Goal: Task Accomplishment & Management: Use online tool/utility

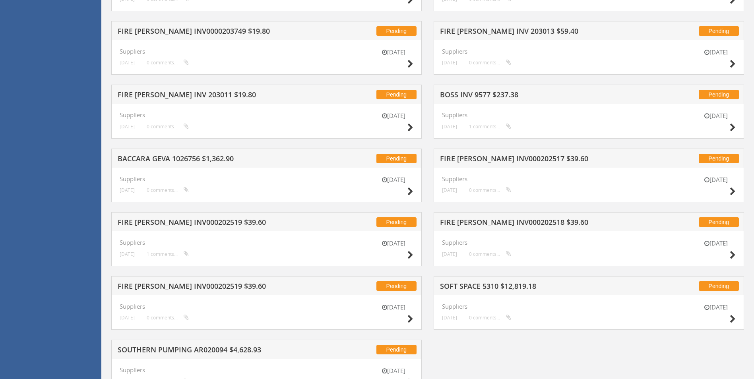
scroll to position [1038, 0]
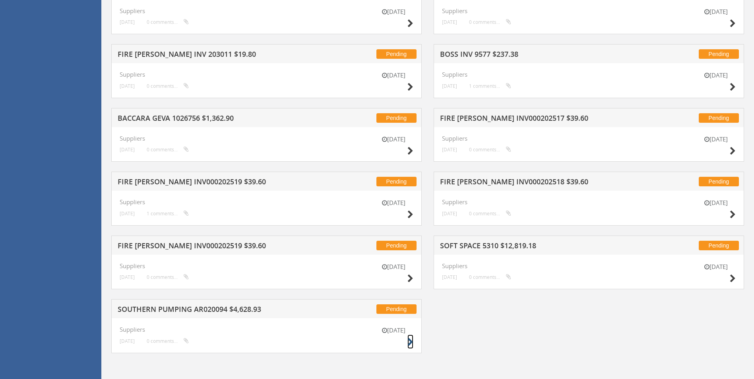
click at [410, 338] on small at bounding box center [410, 342] width 6 height 11
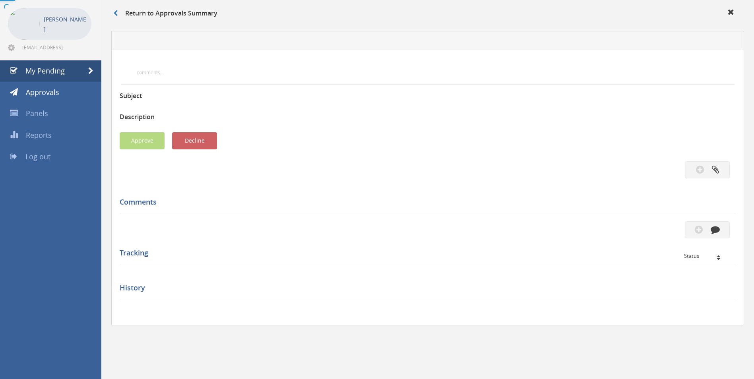
scroll to position [200, 0]
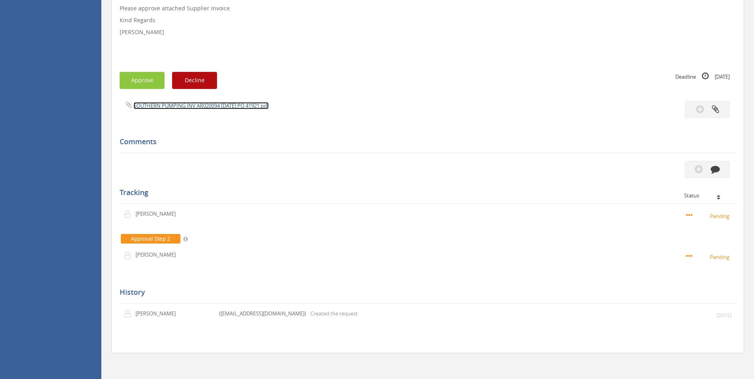
click at [205, 109] on link "SOUTHERN PUMPING INV AR020094 [DATE] PO 41921.pdf" at bounding box center [200, 105] width 135 height 7
click at [502, 171] on button "button" at bounding box center [707, 169] width 45 height 17
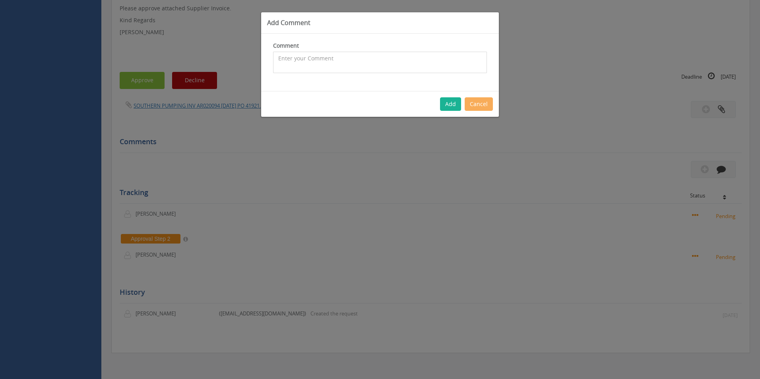
click at [340, 63] on textarea at bounding box center [380, 62] width 214 height 21
type textarea "Stock - approved"
click at [443, 102] on button "Add" at bounding box center [450, 104] width 21 height 14
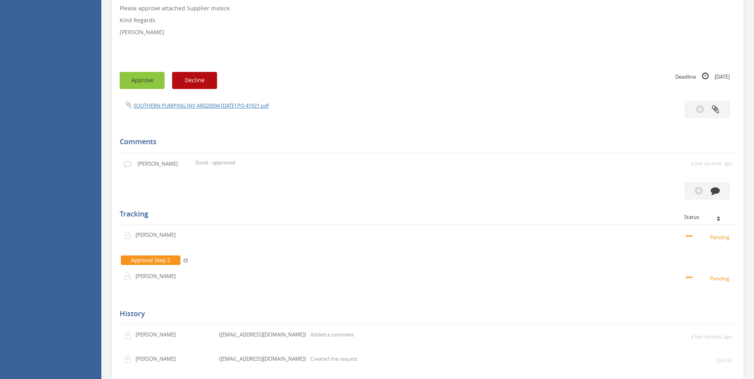
click at [144, 81] on button "Approve" at bounding box center [142, 80] width 45 height 17
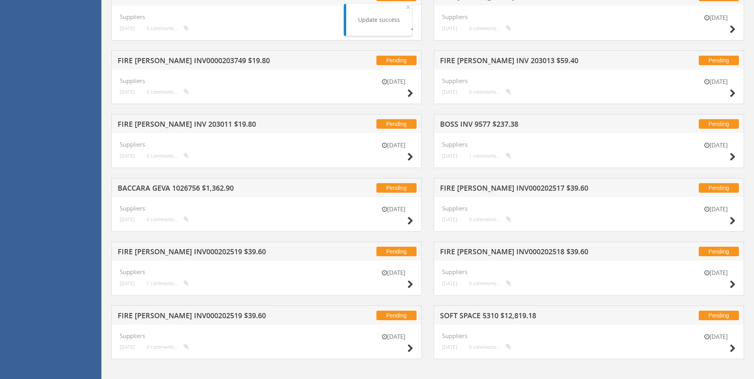
scroll to position [974, 0]
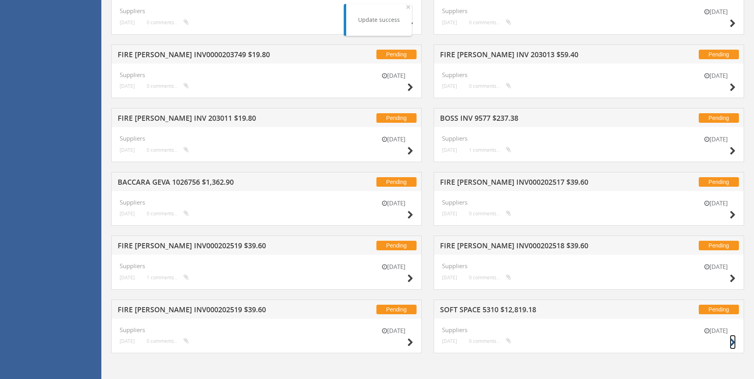
click at [502, 346] on icon at bounding box center [732, 343] width 6 height 8
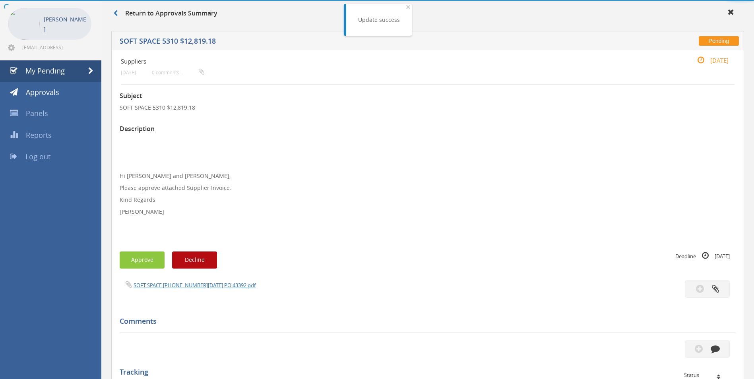
scroll to position [212, 0]
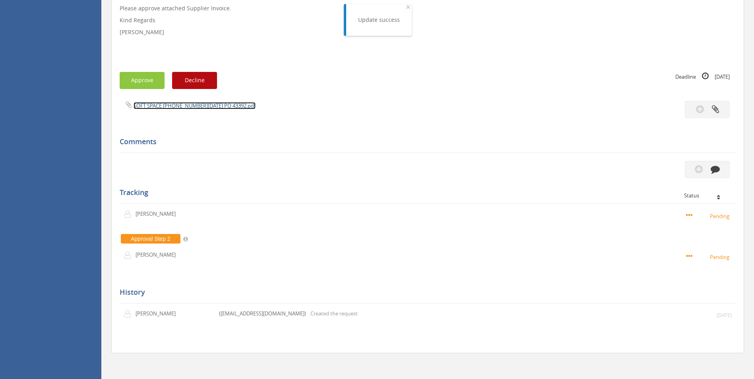
click at [210, 107] on link "SOFT SPACE [PHONE_NUMBER][DATE] PO 43392.pdf" at bounding box center [194, 105] width 122 height 7
click at [502, 164] on button "button" at bounding box center [707, 169] width 45 height 17
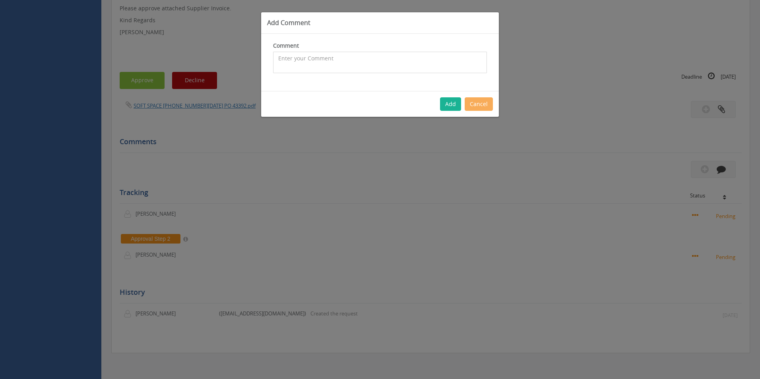
drag, startPoint x: 287, startPoint y: 59, endPoint x: 0, endPoint y: 110, distance: 291.7
click at [288, 59] on textarea at bounding box center [380, 62] width 214 height 21
type textarea "Stock - approved"
click at [449, 108] on button "Add" at bounding box center [450, 104] width 21 height 14
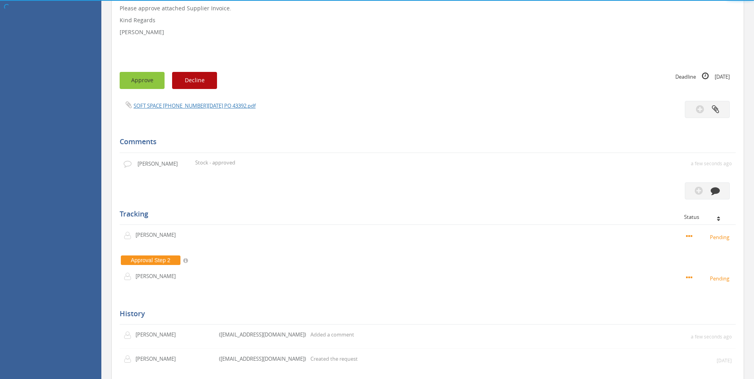
click at [133, 81] on button "Approve" at bounding box center [142, 80] width 45 height 17
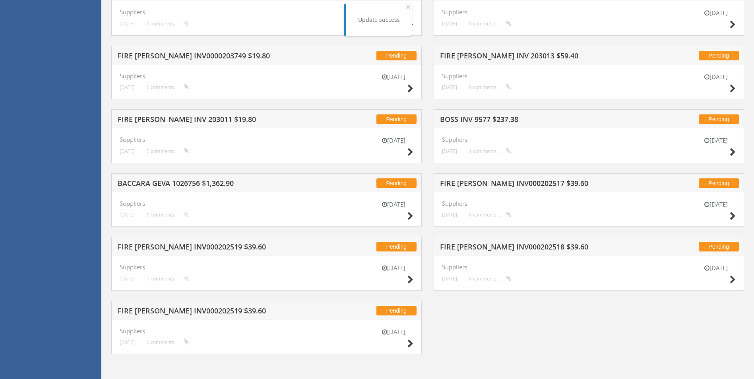
scroll to position [974, 0]
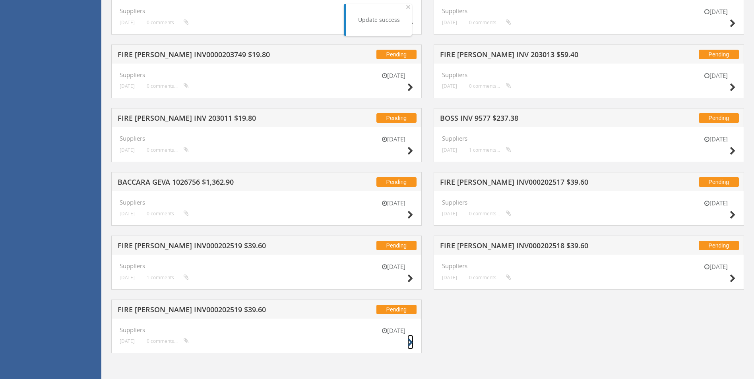
click at [410, 341] on icon at bounding box center [410, 343] width 6 height 8
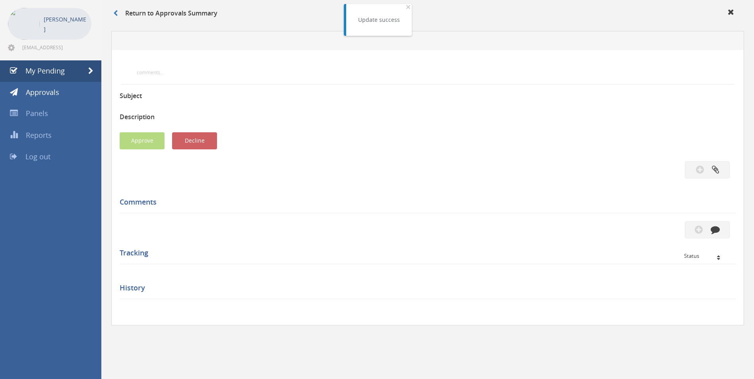
scroll to position [212, 0]
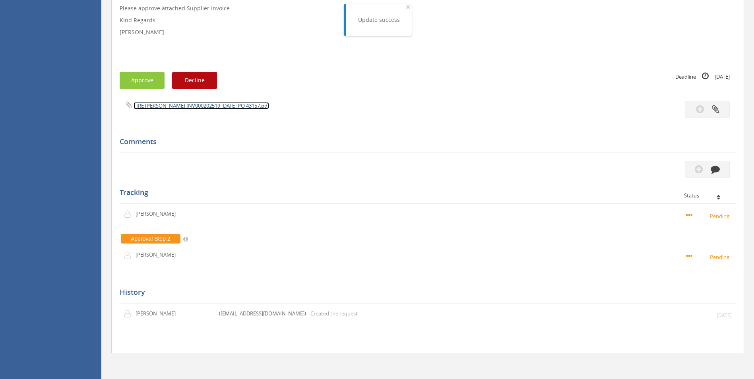
click at [225, 106] on link "FIRE [PERSON_NAME] INV000202519 [DATE] PO 43157.pdf" at bounding box center [200, 105] width 135 height 7
click at [502, 174] on button "button" at bounding box center [707, 169] width 45 height 17
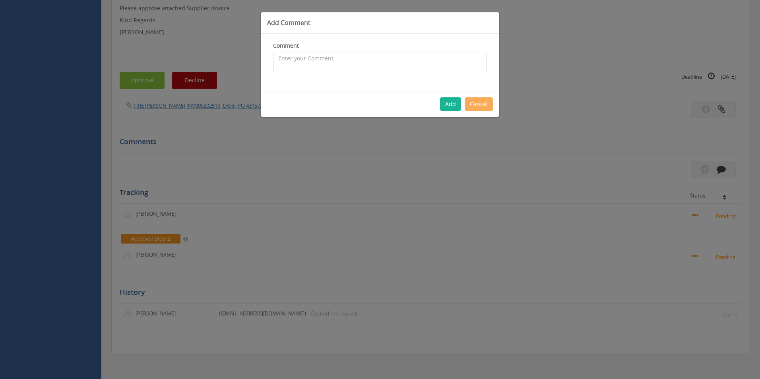
drag, startPoint x: 354, startPoint y: 62, endPoint x: 7, endPoint y: 58, distance: 347.3
click at [346, 61] on textarea at bounding box center [380, 62] width 214 height 21
type textarea "Hose Pressure Test - 1093666 - approved"
click at [451, 101] on button "Add" at bounding box center [450, 104] width 21 height 14
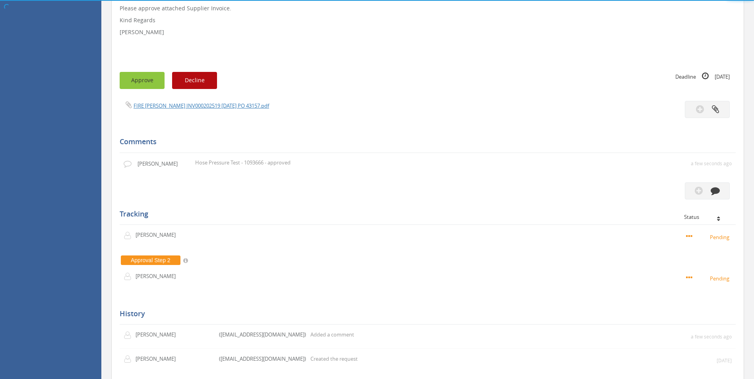
click at [154, 79] on button "Approve" at bounding box center [142, 80] width 45 height 17
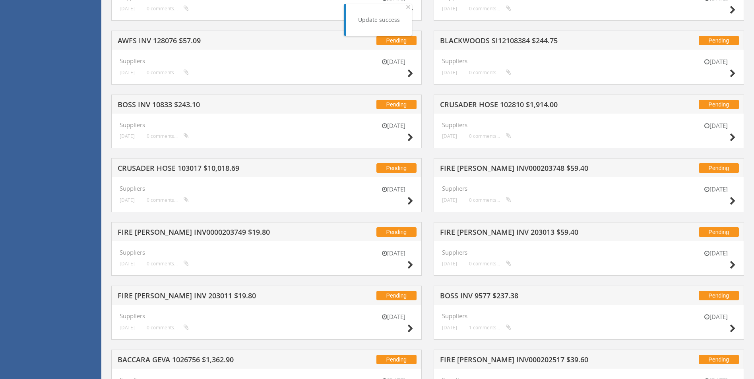
scroll to position [910, 0]
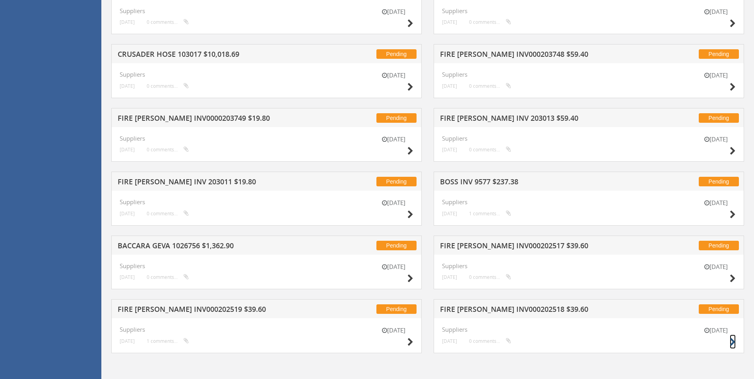
click at [502, 340] on icon at bounding box center [732, 342] width 6 height 8
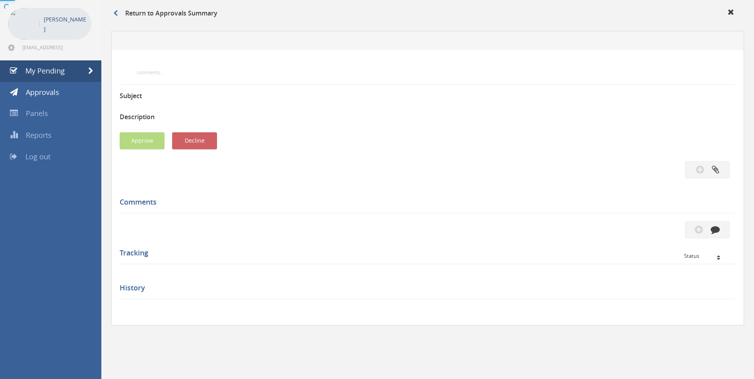
scroll to position [212, 0]
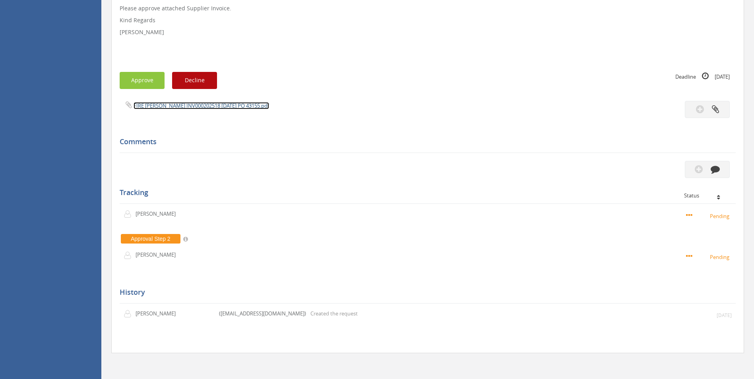
click at [229, 107] on link "FIRE [PERSON_NAME] INV000202518 [DATE] PO 43155.pdf" at bounding box center [200, 105] width 135 height 7
click at [502, 171] on button "button" at bounding box center [707, 169] width 45 height 17
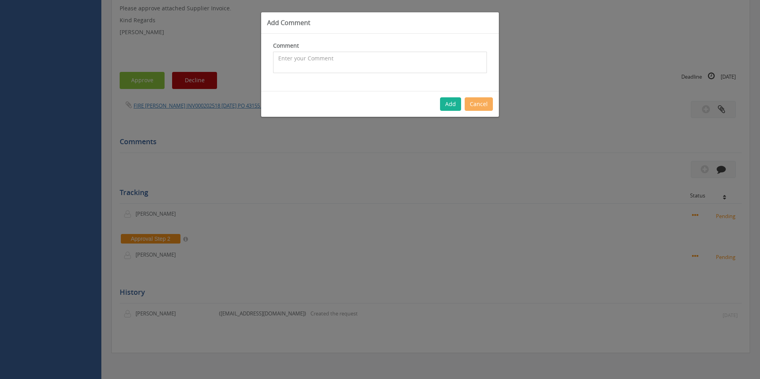
click at [338, 69] on textarea at bounding box center [380, 62] width 214 height 21
type textarea "Hose Pressure Test - 1093642 - approved"
click at [453, 105] on button "Add" at bounding box center [450, 104] width 21 height 14
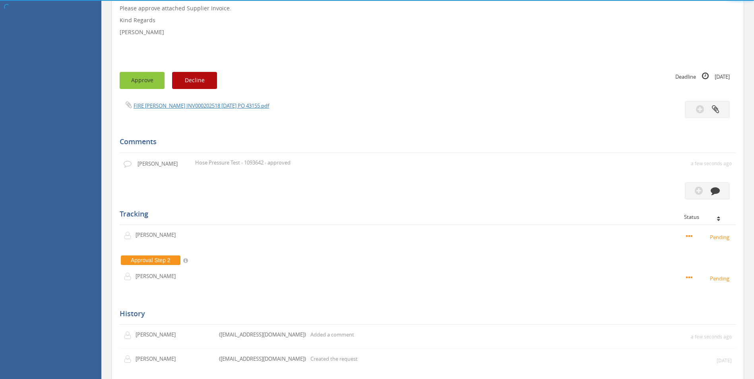
click at [145, 84] on button "Approve" at bounding box center [142, 80] width 45 height 17
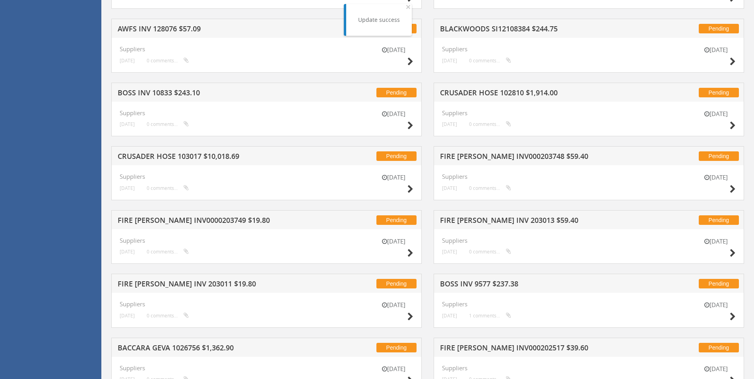
scroll to position [910, 0]
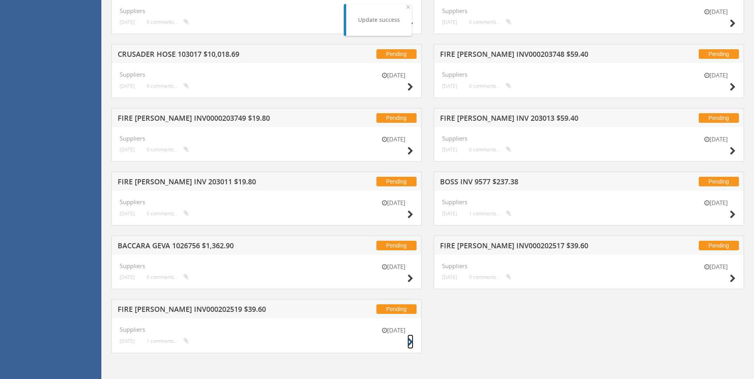
click at [411, 342] on icon at bounding box center [410, 342] width 6 height 8
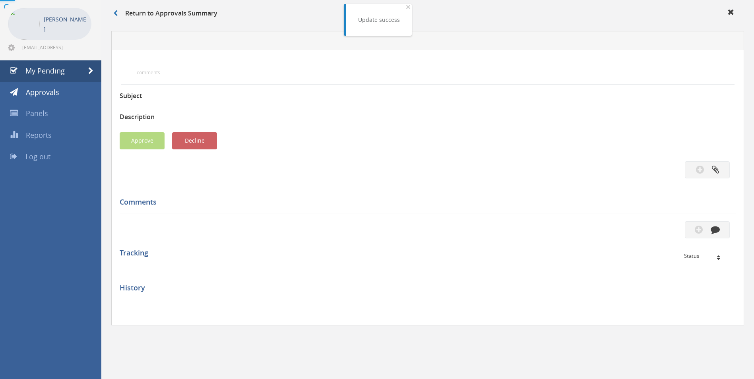
scroll to position [257, 0]
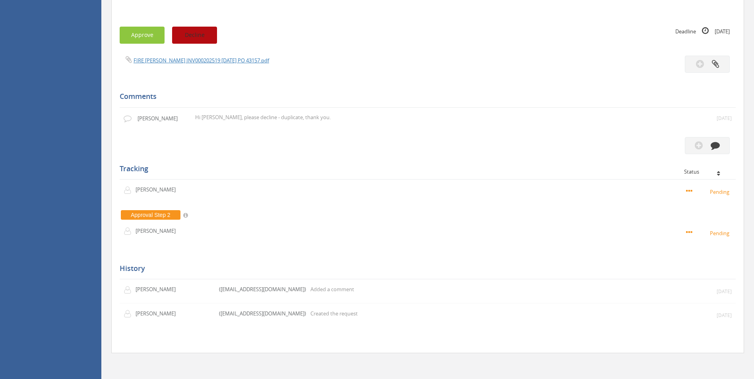
click at [189, 35] on button "Decline" at bounding box center [194, 35] width 45 height 17
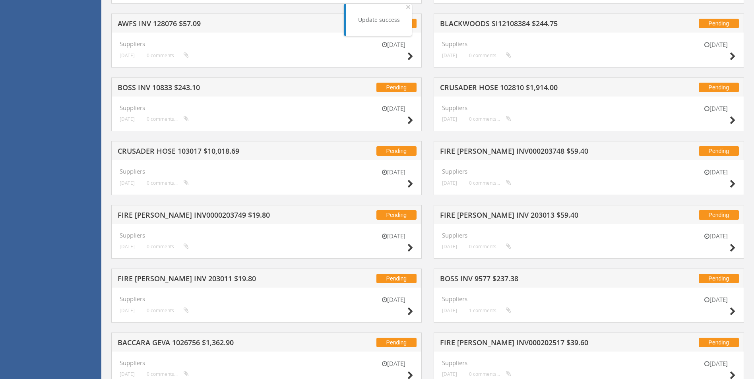
scroll to position [846, 0]
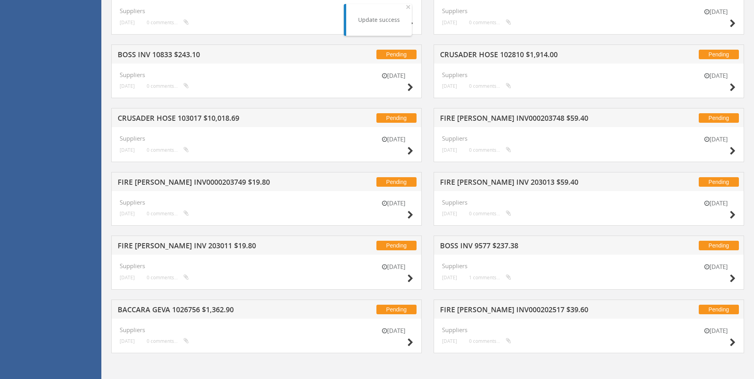
click at [502, 343] on div "[DATE]" at bounding box center [716, 338] width 40 height 23
click at [502, 346] on icon at bounding box center [732, 343] width 6 height 8
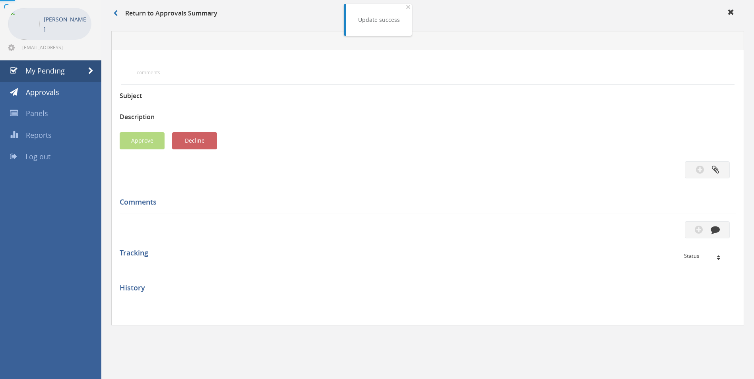
scroll to position [152, 0]
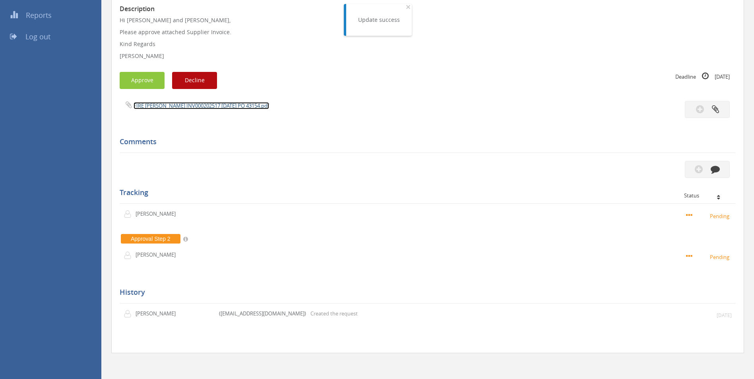
click at [236, 103] on link "FIRE [PERSON_NAME] INV000202517 [DATE] PO 43154.pdf" at bounding box center [200, 105] width 135 height 7
click at [502, 166] on button "button" at bounding box center [707, 169] width 45 height 17
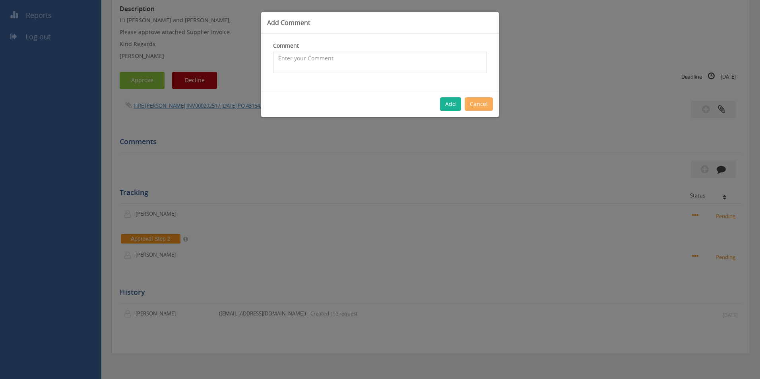
drag, startPoint x: 327, startPoint y: 68, endPoint x: 216, endPoint y: 72, distance: 111.3
click at [327, 68] on textarea at bounding box center [380, 62] width 214 height 21
type textarea "Hose Pressure Test - 1093637 - approved"
click at [454, 103] on button "Add" at bounding box center [450, 104] width 21 height 14
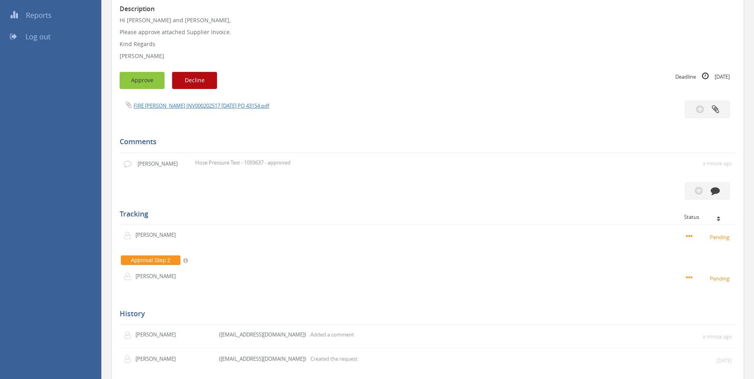
click at [136, 80] on button "Approve" at bounding box center [142, 80] width 45 height 17
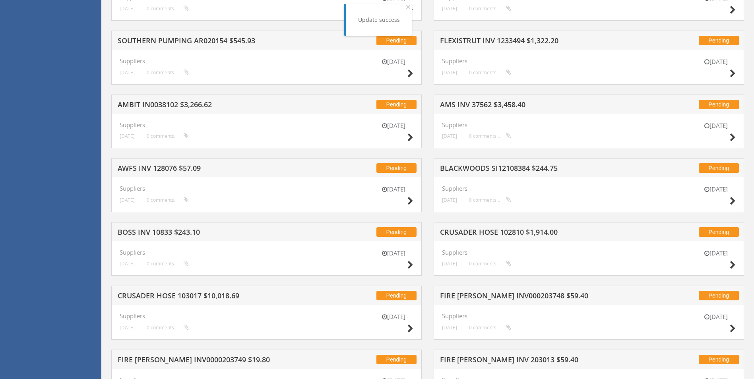
scroll to position [846, 0]
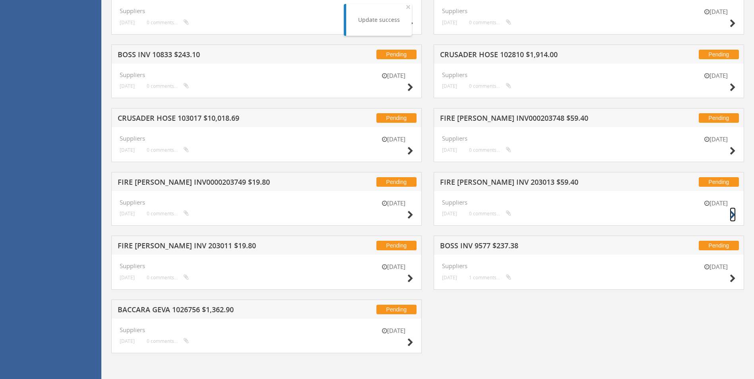
click at [502, 215] on icon at bounding box center [732, 215] width 6 height 8
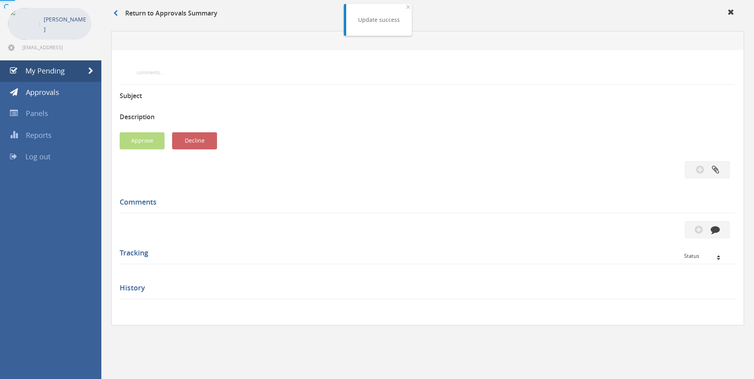
scroll to position [188, 0]
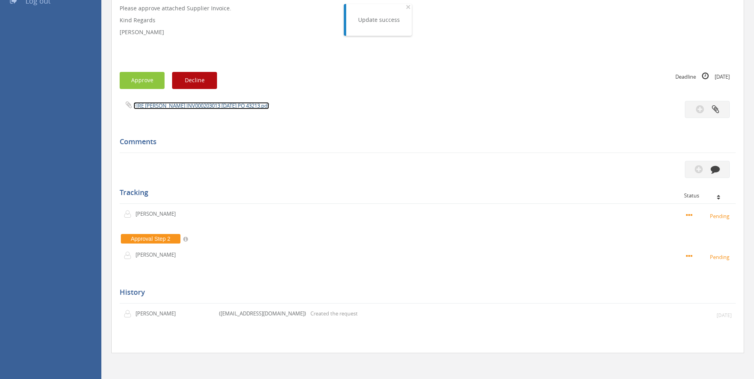
click at [243, 104] on link "FIRE [PERSON_NAME] INV000203013 [DATE] PO 43213.pdf" at bounding box center [200, 105] width 135 height 7
click at [502, 171] on icon "button" at bounding box center [714, 168] width 9 height 9
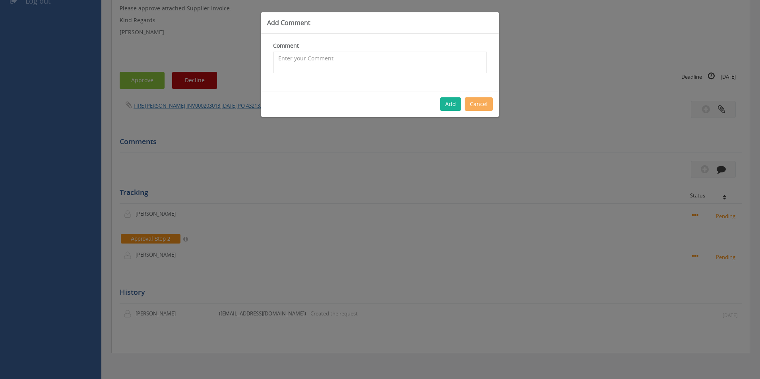
click at [356, 62] on textarea at bounding box center [380, 62] width 214 height 21
type textarea "Hose Pressure Test - 1095837 - approved"
drag, startPoint x: 300, startPoint y: 57, endPoint x: 213, endPoint y: 57, distance: 86.2
click at [213, 57] on div "Add Comment Comment Hose Pressure Test - 1095837 - approved The comment is requ…" at bounding box center [380, 189] width 760 height 379
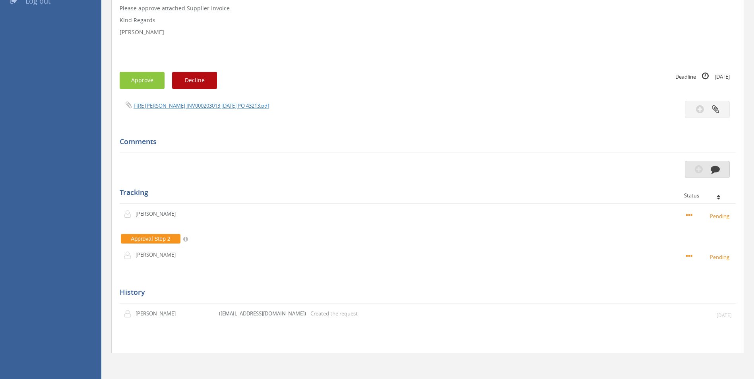
click at [502, 168] on button "button" at bounding box center [707, 169] width 45 height 17
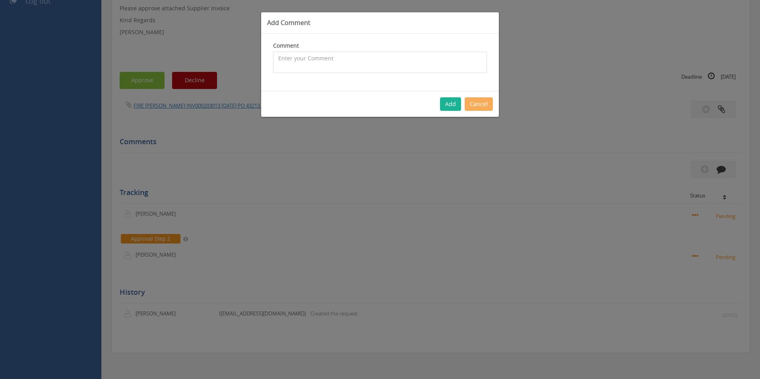
click at [358, 64] on textarea at bounding box center [380, 62] width 214 height 21
paste textarea "WDTPLASTIC"
type textarea "W"
drag, startPoint x: 362, startPoint y: 59, endPoint x: 279, endPoint y: 62, distance: 82.7
click at [279, 62] on textarea "Hose Pressure Test -" at bounding box center [380, 62] width 214 height 21
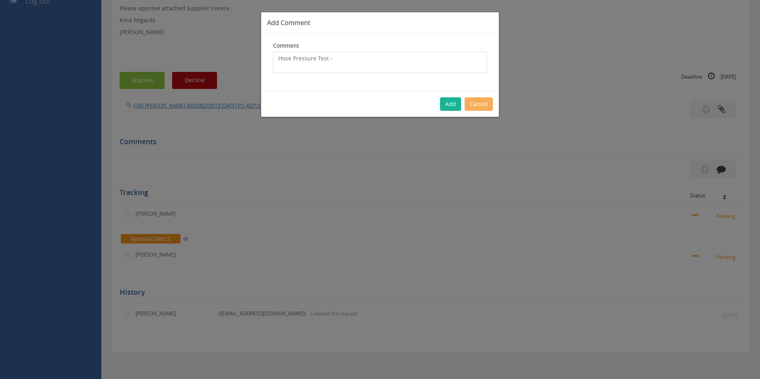
click at [342, 58] on textarea "Hose Pressure Test -" at bounding box center [380, 62] width 214 height 21
type textarea "Hose Pressure Test - 1095837 - approved"
click at [443, 107] on button "Add" at bounding box center [450, 104] width 21 height 14
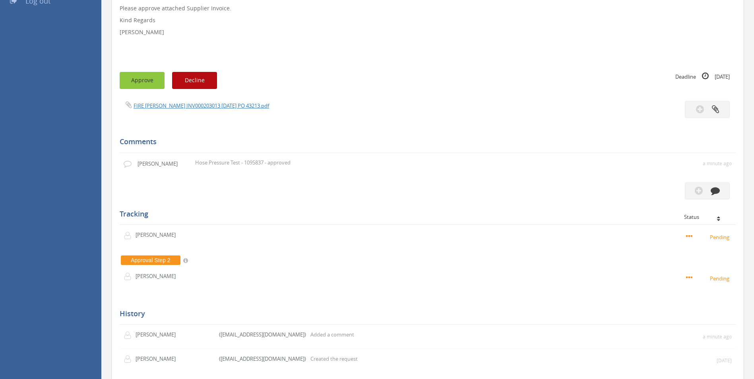
click at [145, 81] on button "Approve" at bounding box center [142, 80] width 45 height 17
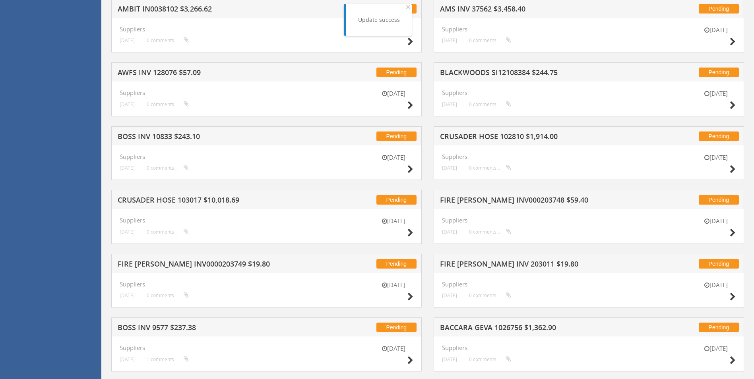
scroll to position [783, 0]
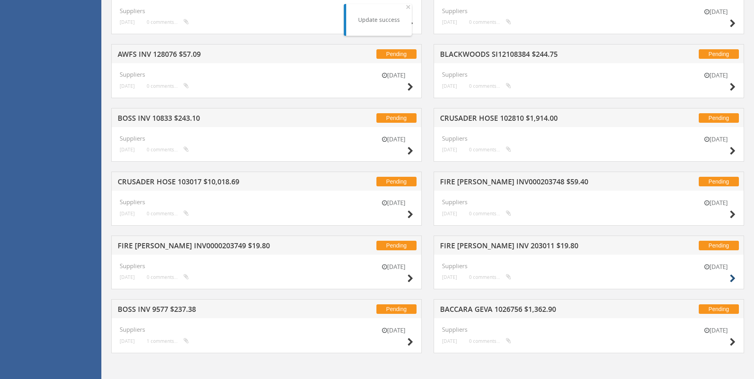
click at [502, 279] on div "[DATE]" at bounding box center [716, 274] width 40 height 23
click at [502, 279] on icon at bounding box center [732, 279] width 6 height 8
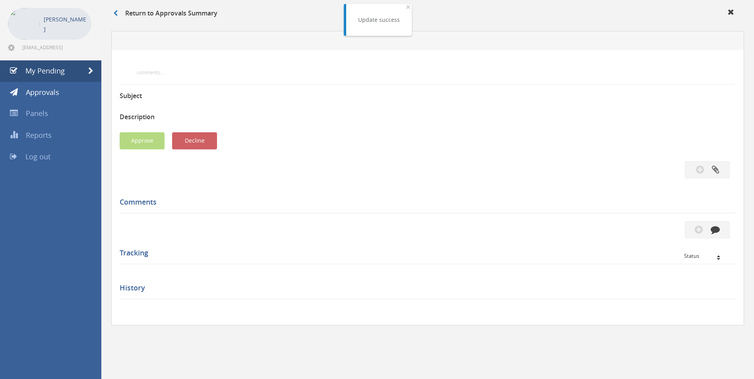
scroll to position [152, 0]
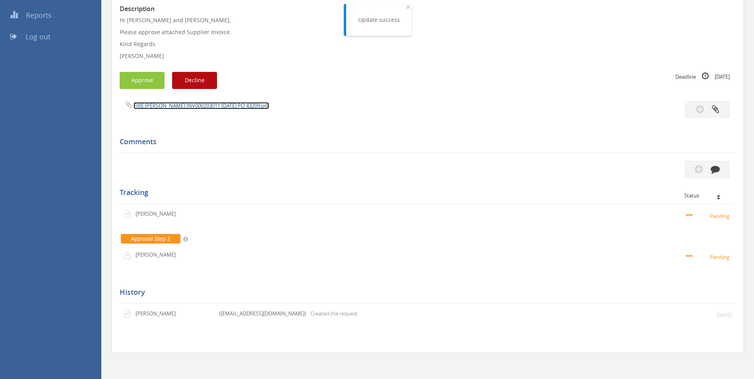
click at [224, 106] on link "FIRE [PERSON_NAME] INV000203011 [DATE] PO 43209.pdf" at bounding box center [200, 105] width 135 height 7
click at [502, 170] on button "button" at bounding box center [707, 169] width 45 height 17
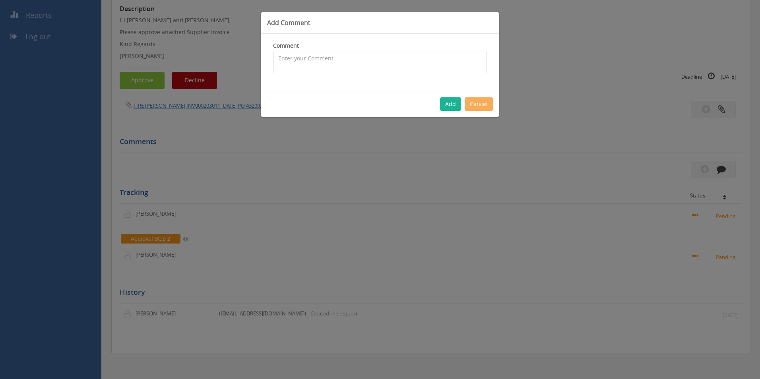
click at [372, 64] on textarea at bounding box center [380, 62] width 214 height 21
paste textarea "Hose Pressure Test -"
type textarea "Hose Pressure Test - 1095786 - approved"
click at [451, 104] on button "Add" at bounding box center [450, 104] width 21 height 14
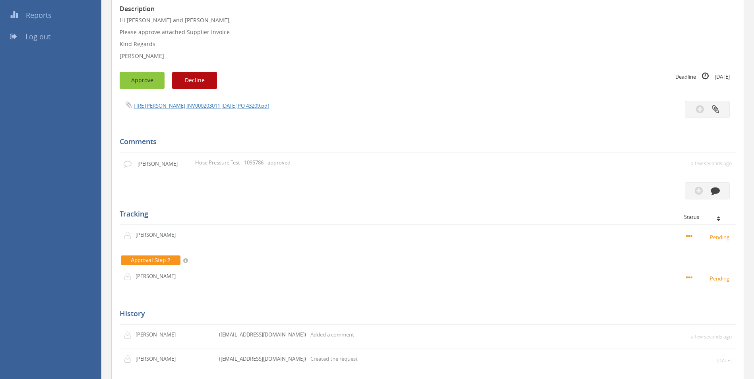
click at [143, 78] on button "Approve" at bounding box center [142, 80] width 45 height 17
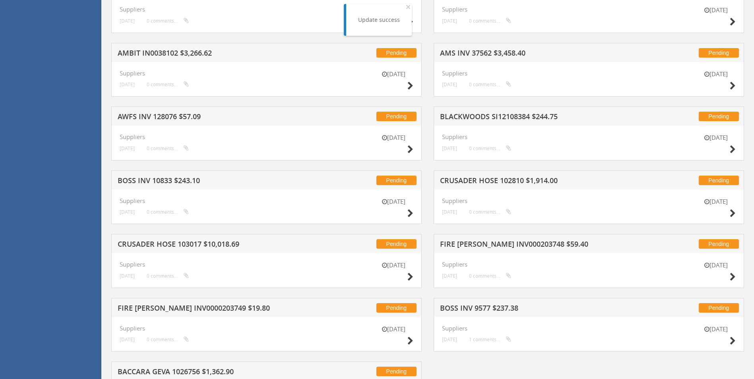
scroll to position [783, 0]
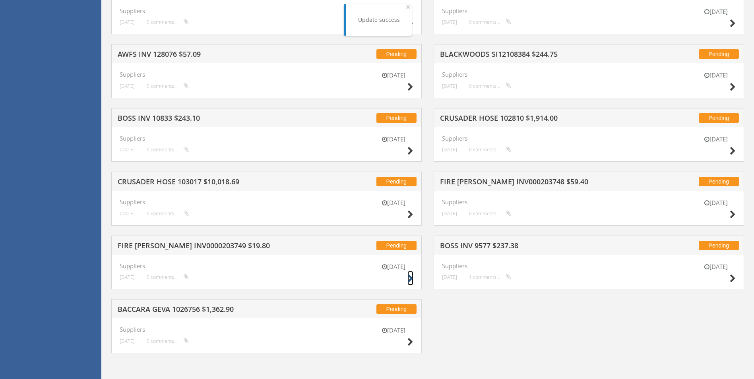
click at [410, 281] on icon at bounding box center [410, 279] width 6 height 8
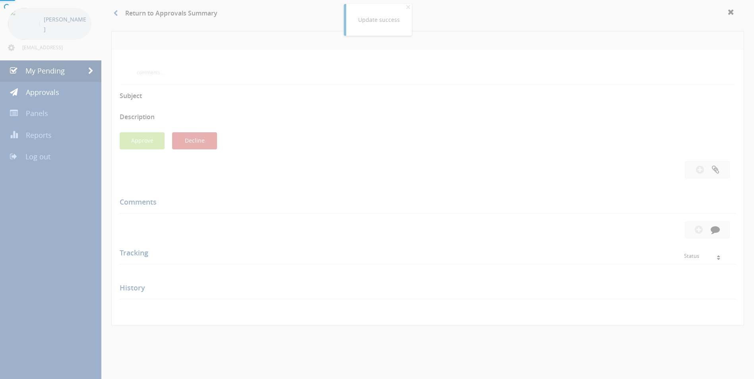
scroll to position [212, 0]
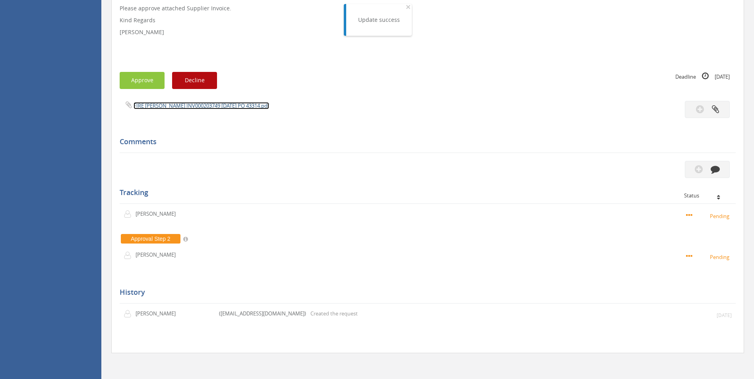
click at [232, 107] on link "FIRE [PERSON_NAME] INV000203749 [DATE] PO 43314.pdf" at bounding box center [200, 105] width 135 height 7
click at [502, 172] on button "button" at bounding box center [707, 169] width 45 height 17
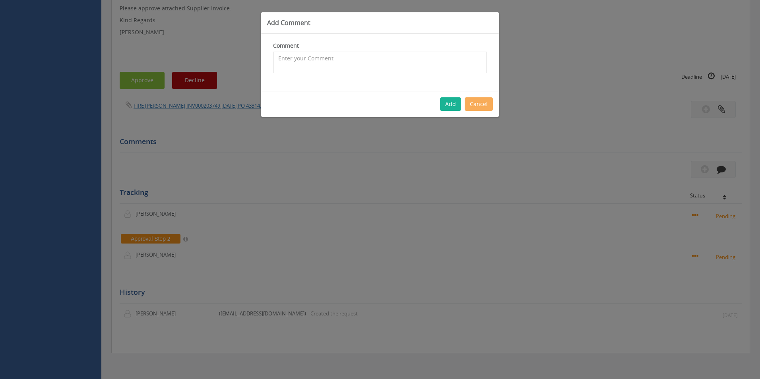
click at [330, 68] on textarea at bounding box center [380, 62] width 214 height 21
paste textarea "Hose Pressure Test -"
type textarea "Hose Pressure Test - 1098798 - approved"
click at [448, 100] on button "Add" at bounding box center [450, 104] width 21 height 14
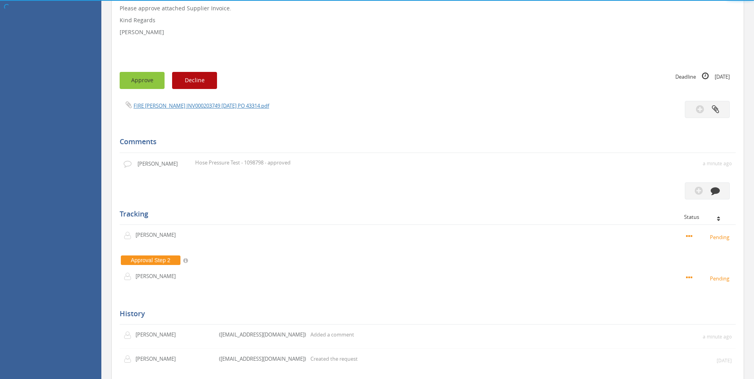
click at [149, 77] on button "Approve" at bounding box center [142, 80] width 45 height 17
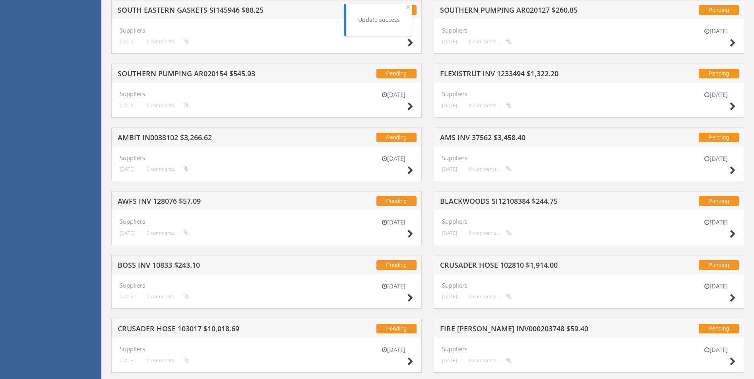
scroll to position [719, 0]
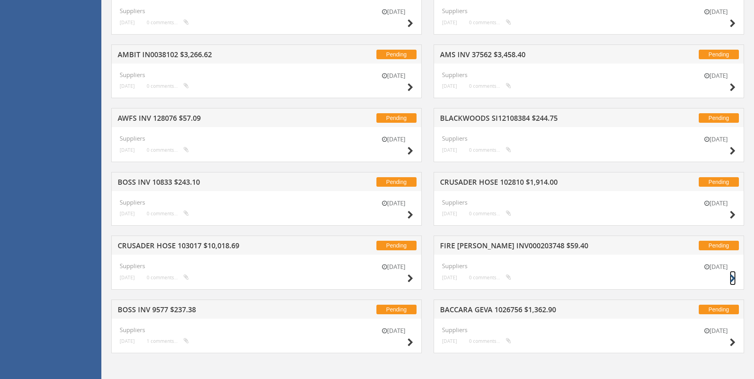
click at [502, 277] on icon at bounding box center [732, 279] width 6 height 8
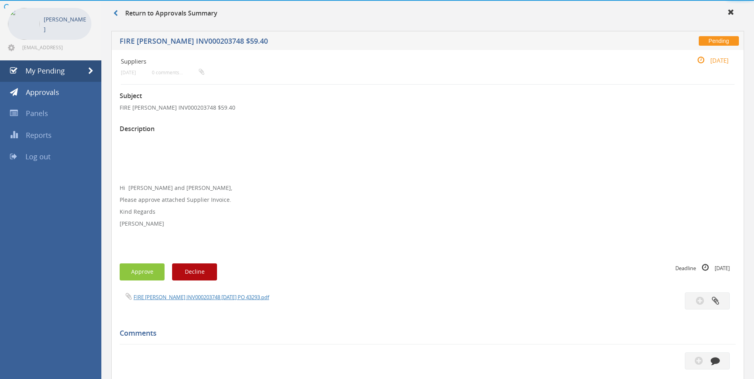
scroll to position [224, 0]
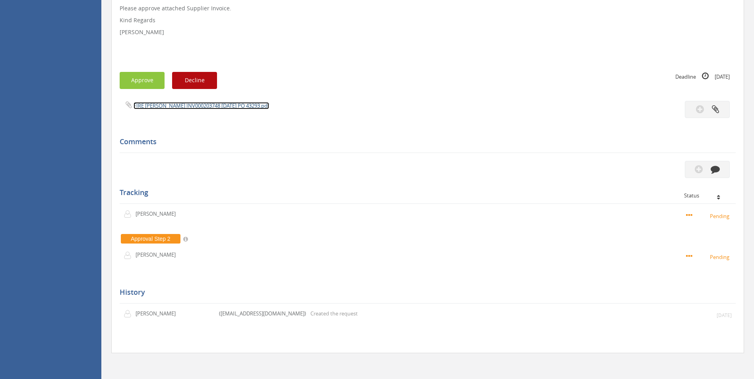
click at [199, 107] on link "FIRE [PERSON_NAME] INV000203748 [DATE] PO 43293.pdf" at bounding box center [200, 105] width 135 height 7
click at [502, 170] on button "button" at bounding box center [707, 169] width 45 height 17
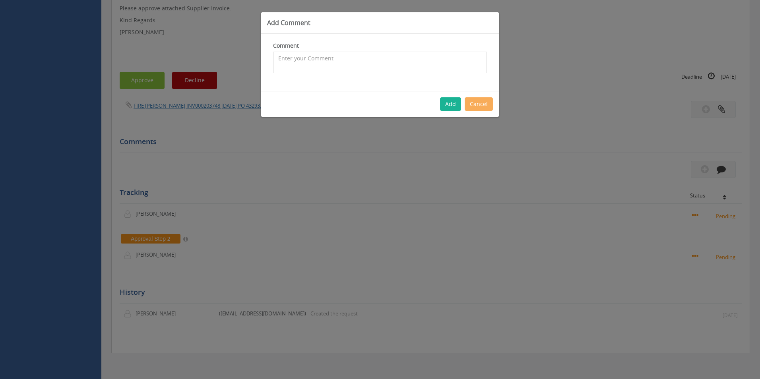
click at [335, 66] on textarea at bounding box center [380, 62] width 214 height 21
paste textarea "Hose Pressure Test -"
type textarea "Hose Pressure Test - 1098271 - approved"
click at [446, 103] on button "Add" at bounding box center [450, 104] width 21 height 14
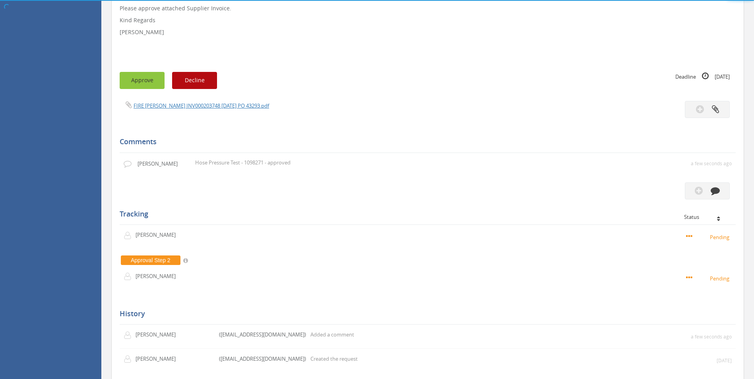
click at [143, 78] on button "Approve" at bounding box center [142, 80] width 45 height 17
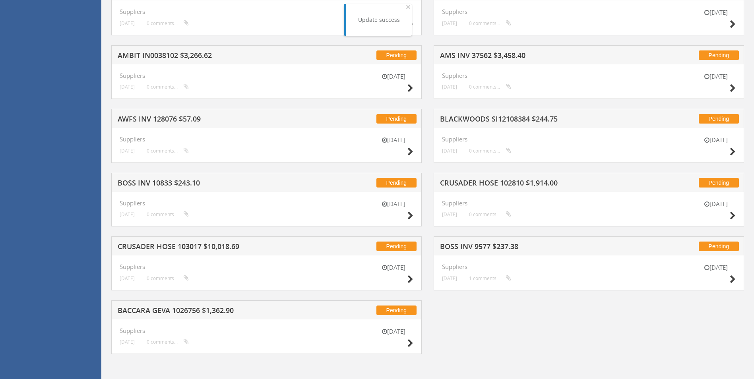
scroll to position [719, 0]
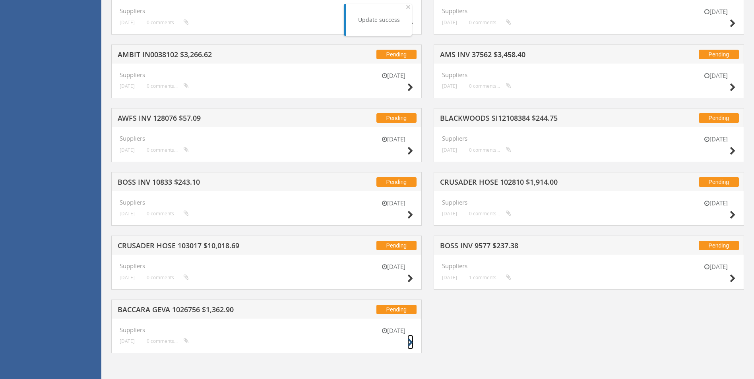
click at [408, 345] on icon at bounding box center [410, 343] width 6 height 8
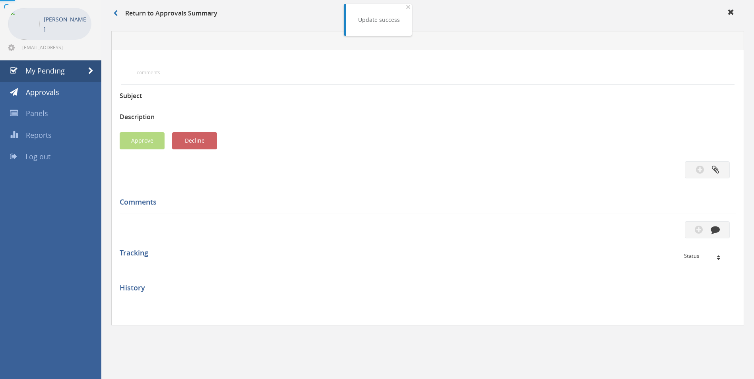
scroll to position [188, 0]
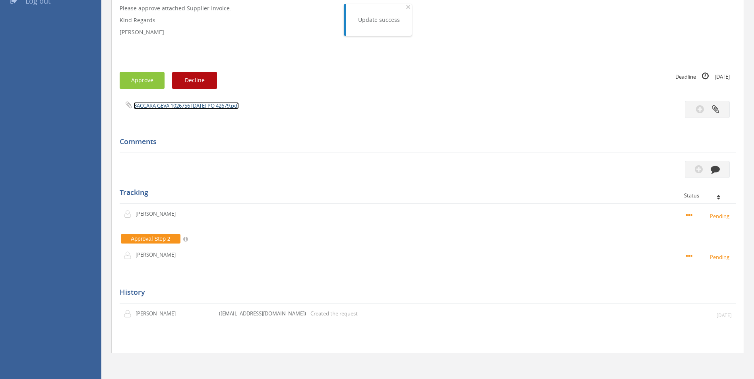
click at [228, 106] on link "BACCARA GEVA 1026756 [DATE] PO 42679.pdf" at bounding box center [185, 105] width 105 height 7
click at [502, 168] on icon "button" at bounding box center [714, 168] width 9 height 9
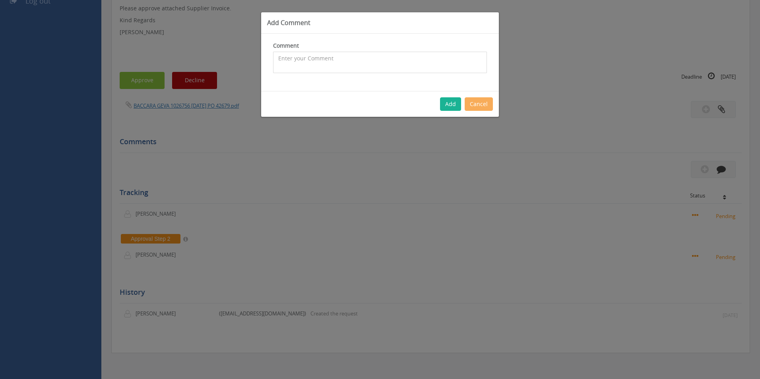
click at [347, 60] on textarea at bounding box center [380, 62] width 214 height 21
type textarea "Stock - approved"
click at [447, 103] on button "Add" at bounding box center [450, 104] width 21 height 14
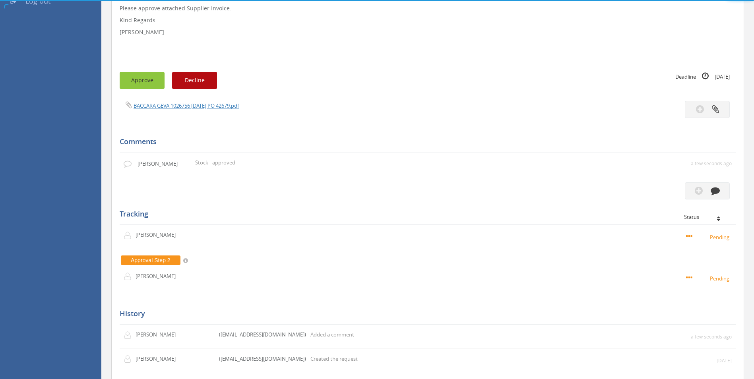
click at [137, 81] on button "Approve" at bounding box center [142, 80] width 45 height 17
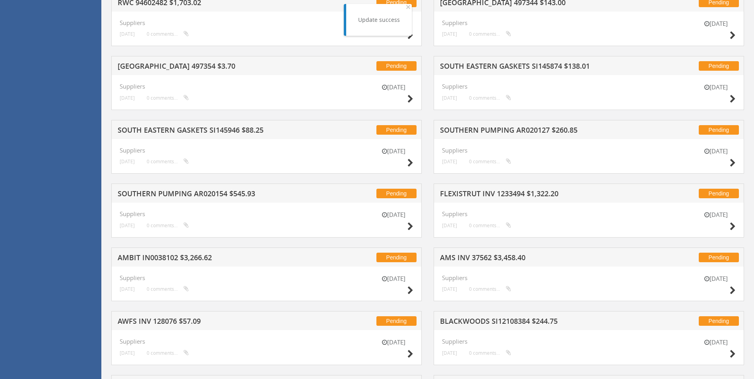
scroll to position [655, 0]
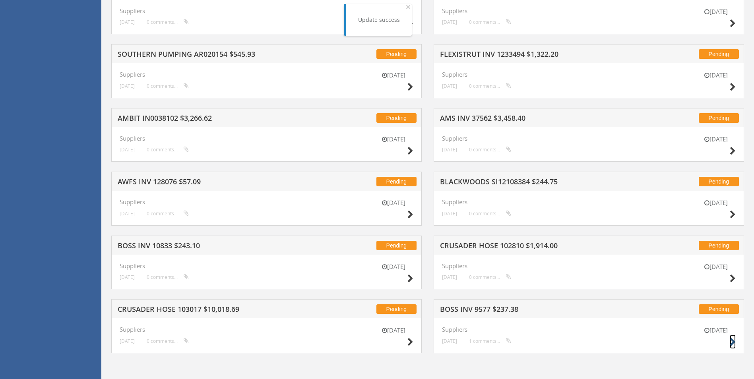
click at [502, 345] on icon at bounding box center [732, 342] width 6 height 8
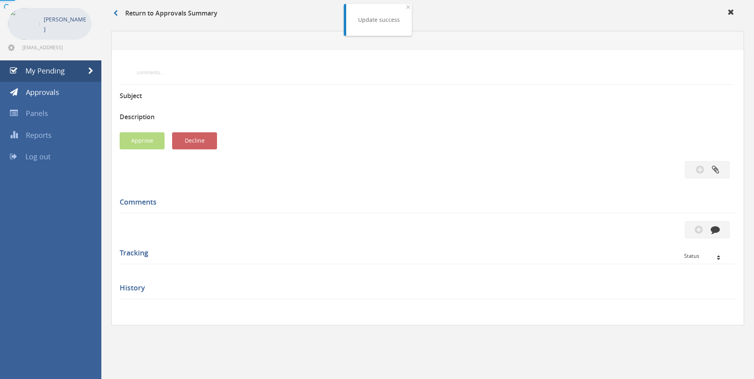
scroll to position [197, 0]
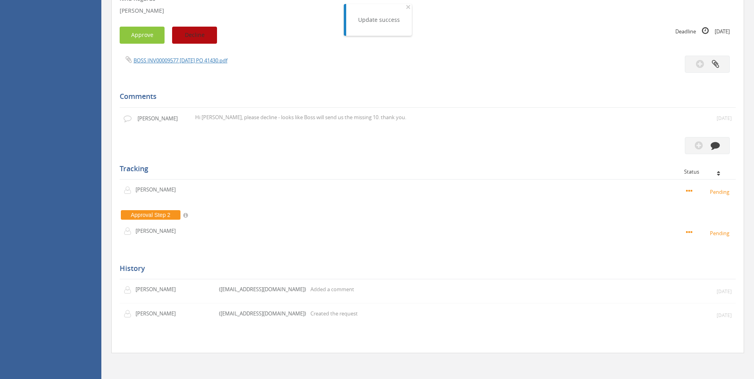
click at [209, 38] on button "Decline" at bounding box center [194, 35] width 45 height 17
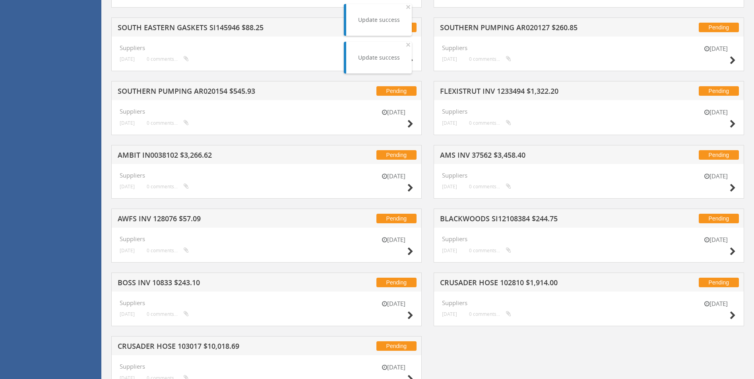
scroll to position [655, 0]
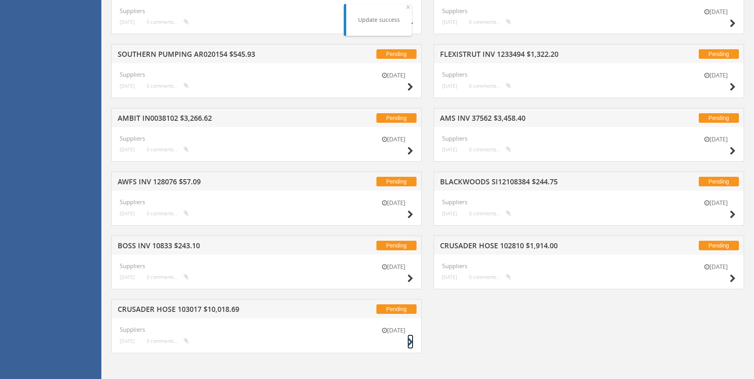
click at [408, 341] on icon at bounding box center [410, 342] width 6 height 8
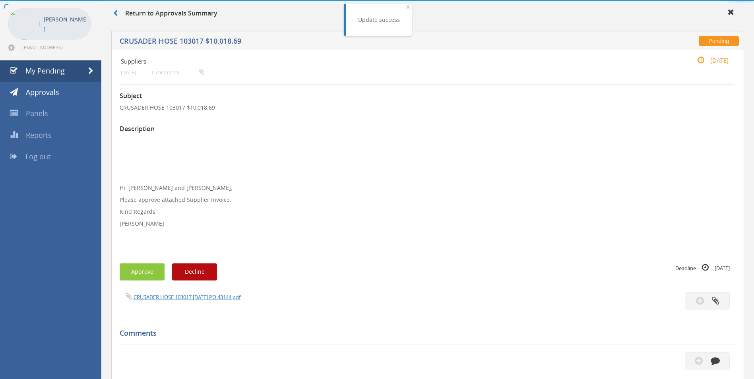
scroll to position [224, 0]
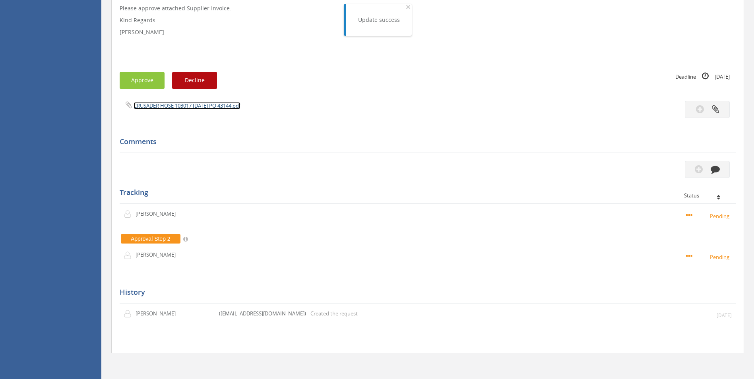
click at [209, 108] on link "CRUSADER HOSE 103017 [DATE] PO 43144.pdf" at bounding box center [186, 105] width 107 height 7
click at [502, 166] on button "button" at bounding box center [707, 169] width 45 height 17
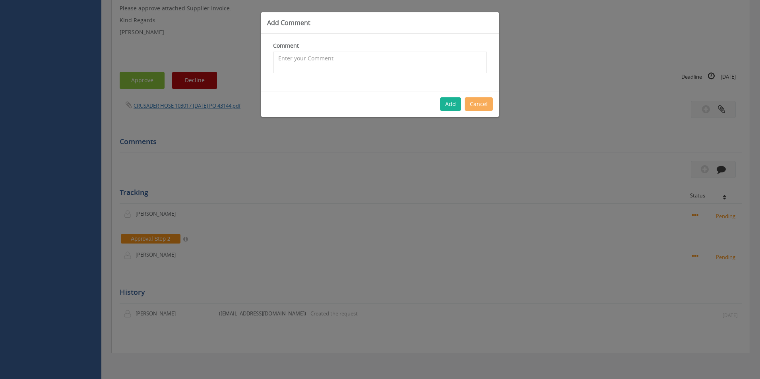
click at [371, 69] on textarea at bounding box center [380, 62] width 214 height 21
type textarea "Customer Order - 1093297 - All Pricing okay - inwards freight covered with inwa…"
click at [443, 106] on button "Add" at bounding box center [450, 104] width 21 height 14
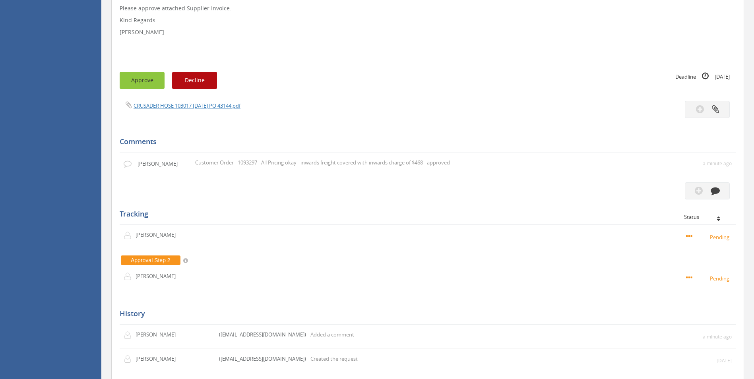
click at [136, 83] on button "Approve" at bounding box center [142, 80] width 45 height 17
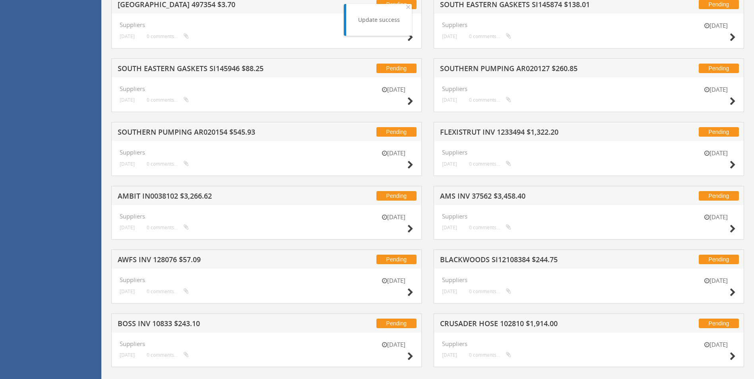
scroll to position [591, 0]
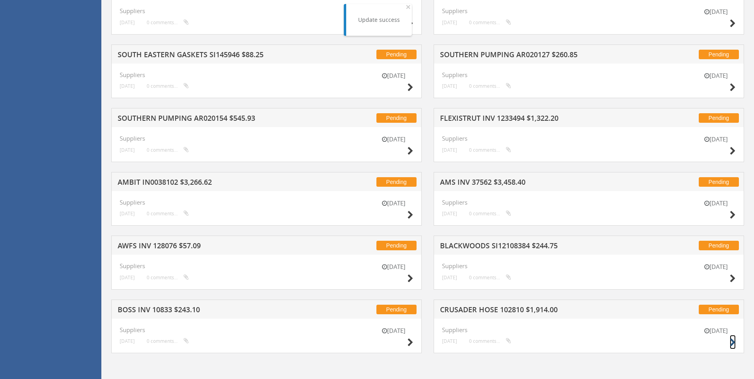
click at [502, 343] on icon at bounding box center [732, 343] width 6 height 8
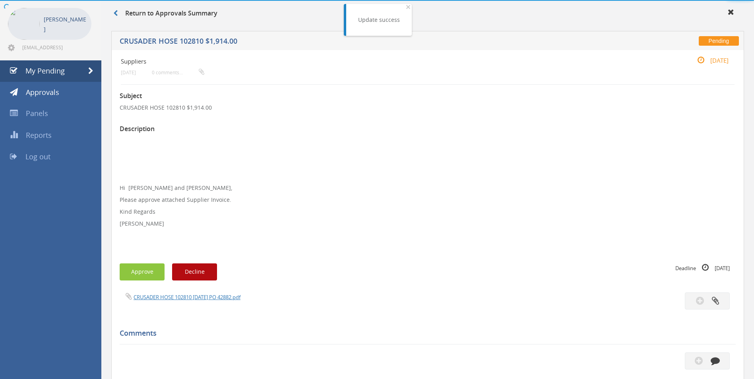
scroll to position [224, 0]
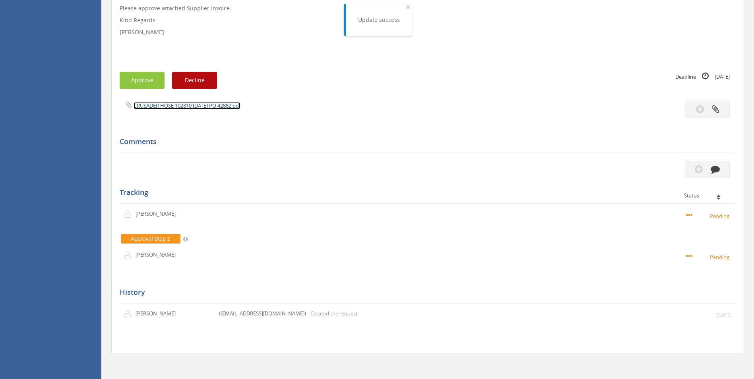
click at [240, 107] on link "CRUSADER HOSE 102810 [DATE] PO 42882.pdf" at bounding box center [186, 105] width 107 height 7
click at [502, 176] on button "button" at bounding box center [707, 169] width 45 height 17
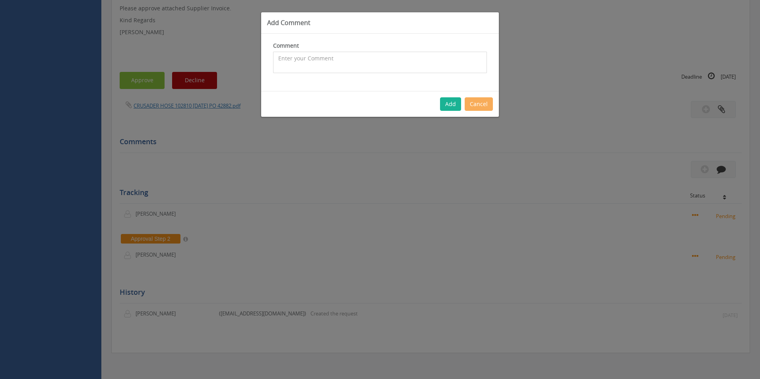
click at [290, 65] on textarea at bounding box center [380, 62] width 214 height 21
type textarea "Stock + Customer Order 1084910 - approved"
click at [446, 109] on button "Add" at bounding box center [450, 104] width 21 height 14
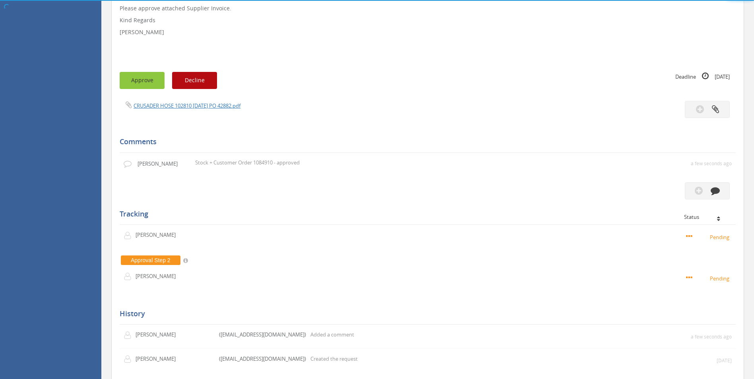
click at [153, 88] on button "Approve" at bounding box center [142, 80] width 45 height 17
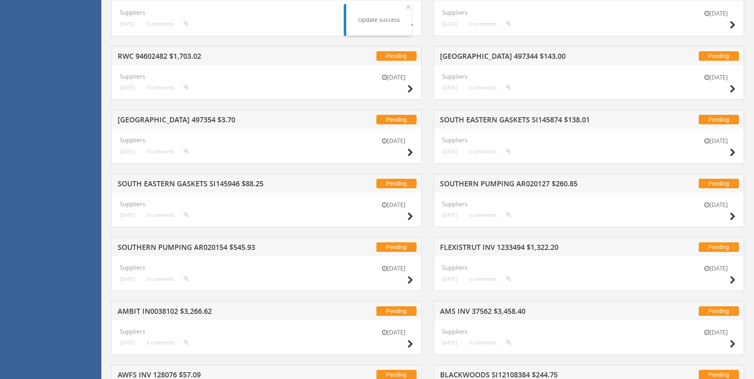
scroll to position [591, 0]
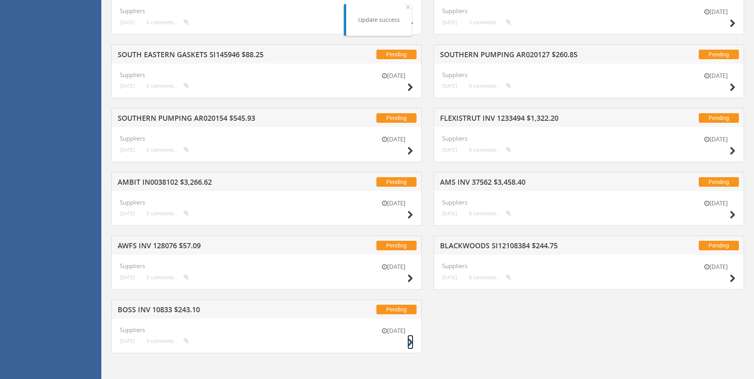
click at [411, 340] on icon at bounding box center [410, 343] width 6 height 8
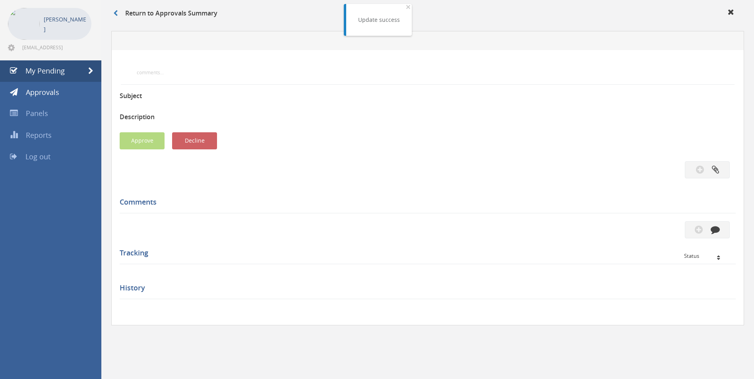
scroll to position [224, 0]
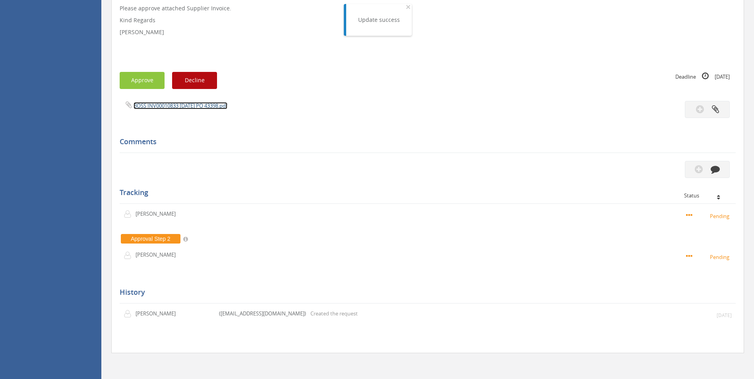
click at [210, 105] on link "BOSS INV00010833 [DATE] PO 43398.pdf" at bounding box center [180, 105] width 94 height 7
click at [502, 168] on button "button" at bounding box center [707, 169] width 45 height 17
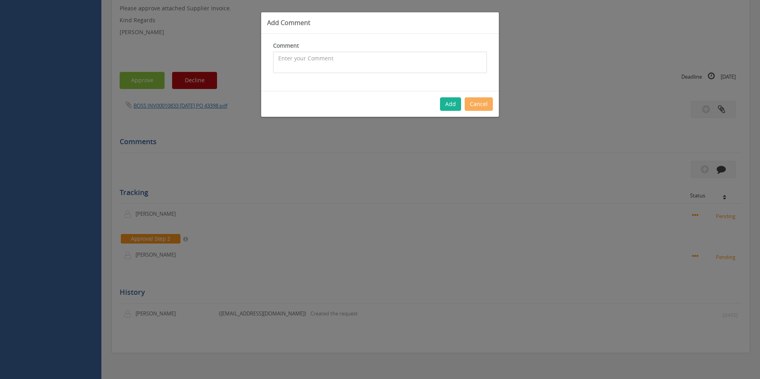
click at [345, 58] on textarea at bounding box center [380, 62] width 214 height 21
type textarea "Customer Order - 1099803 - CP $5.52 SP $15.00 - approved"
click at [443, 104] on button "Add" at bounding box center [450, 104] width 21 height 14
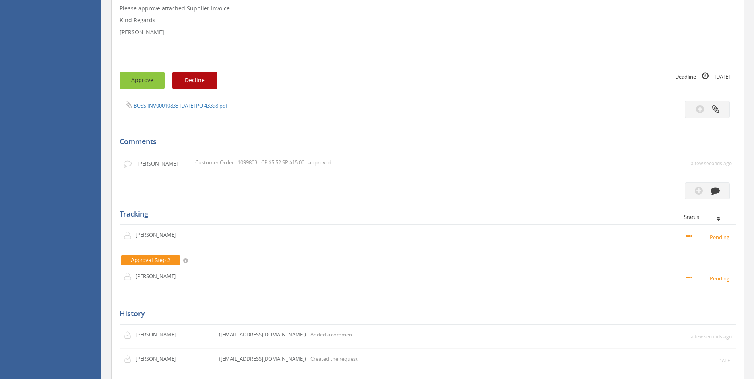
click at [147, 76] on button "Approve" at bounding box center [142, 80] width 45 height 17
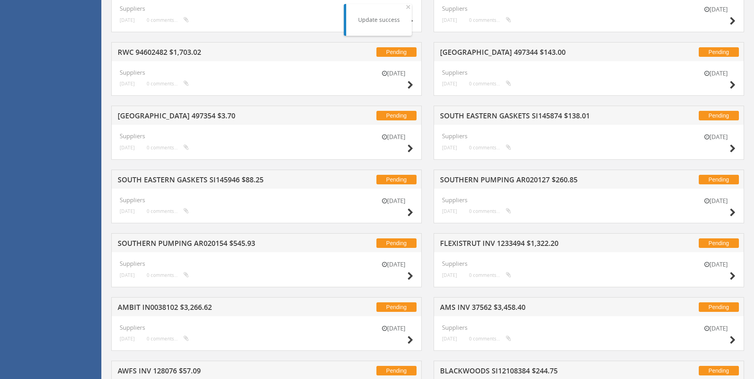
scroll to position [528, 0]
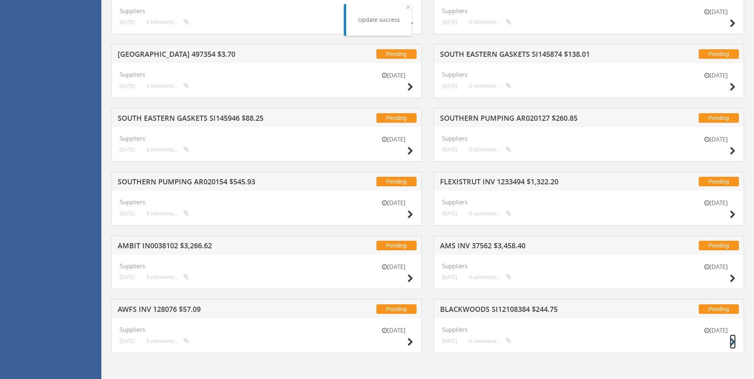
click at [502, 342] on icon at bounding box center [732, 342] width 6 height 8
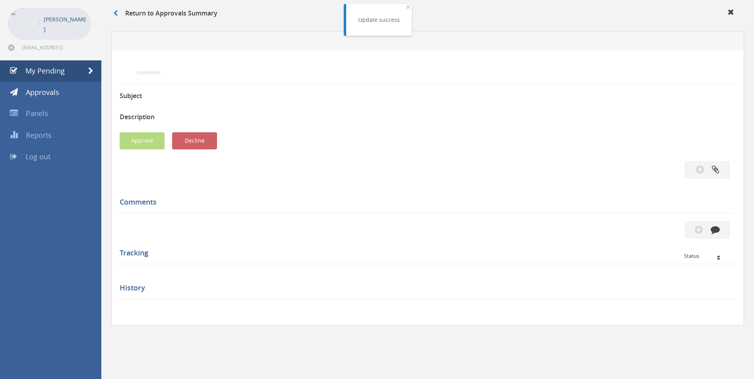
scroll to position [224, 0]
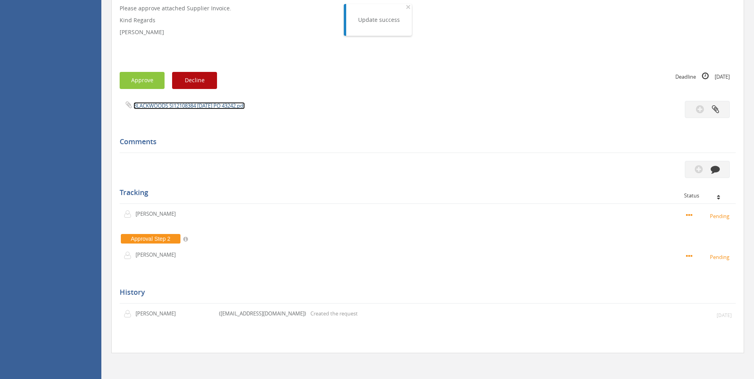
click at [235, 108] on link "BLACKWOODS SI12108384 [DATE] PO 43242.pdf" at bounding box center [188, 105] width 111 height 7
click at [502, 168] on button "button" at bounding box center [707, 169] width 45 height 17
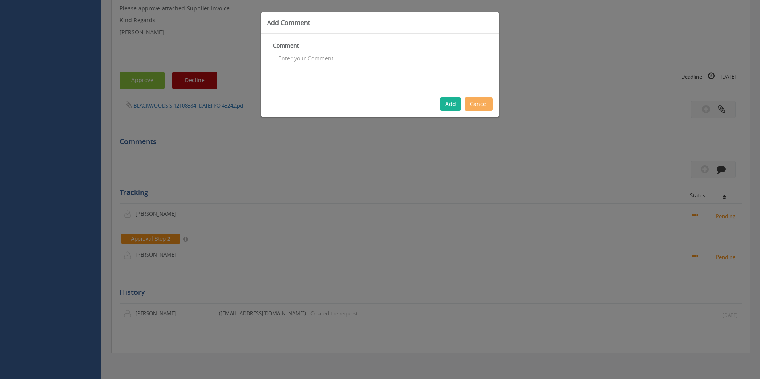
click at [390, 66] on textarea at bounding box center [380, 62] width 214 height 21
type textarea "Customer Order - 1096567 + Stock - approved"
click at [450, 102] on button "Add" at bounding box center [450, 104] width 21 height 14
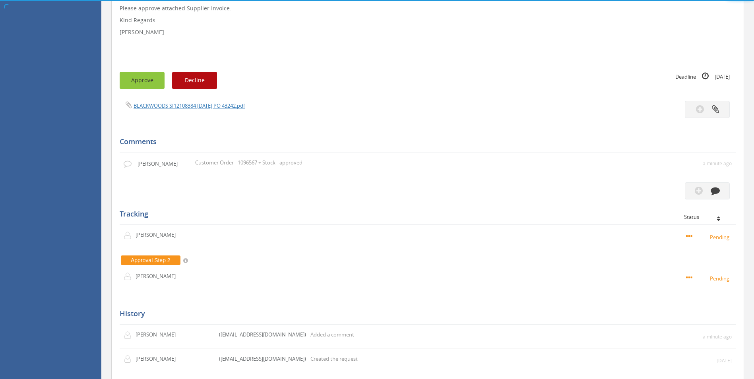
click at [150, 81] on button "Approve" at bounding box center [142, 80] width 45 height 17
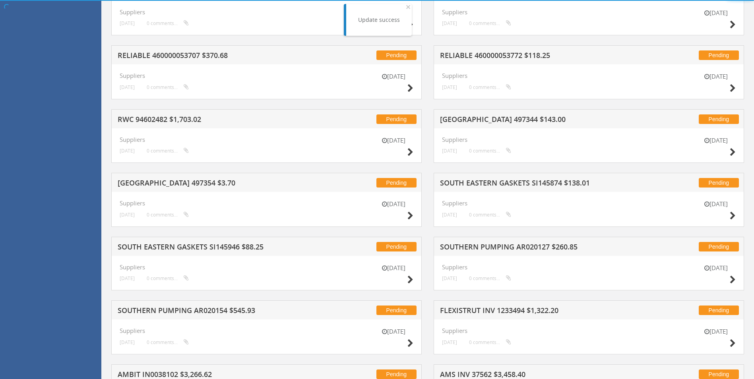
scroll to position [528, 0]
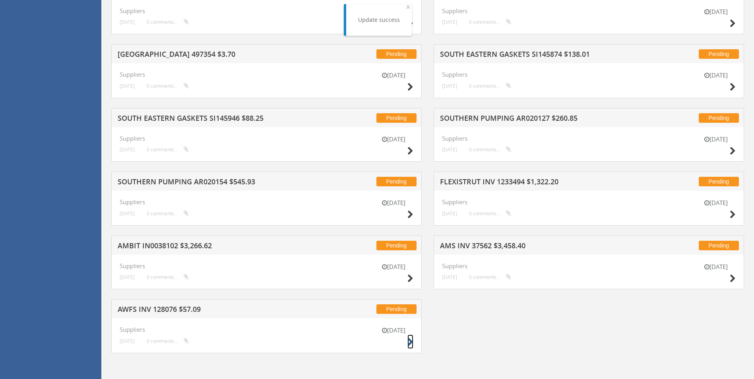
click at [410, 345] on icon at bounding box center [410, 342] width 6 height 8
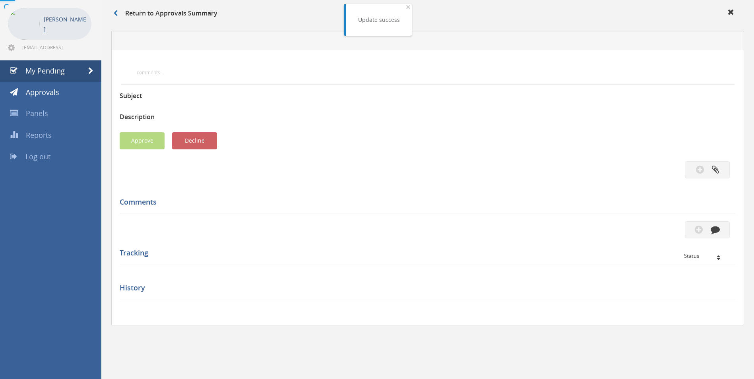
scroll to position [224, 0]
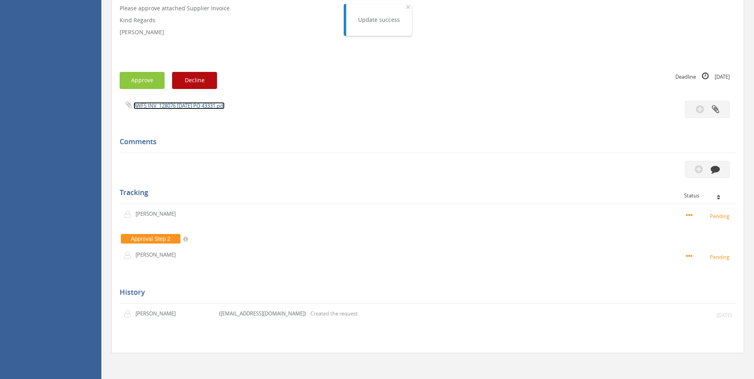
click at [216, 105] on link "AWFS INV_128076 [DATE] PO 43331.pdf" at bounding box center [178, 105] width 91 height 7
click at [502, 172] on button "button" at bounding box center [707, 169] width 45 height 17
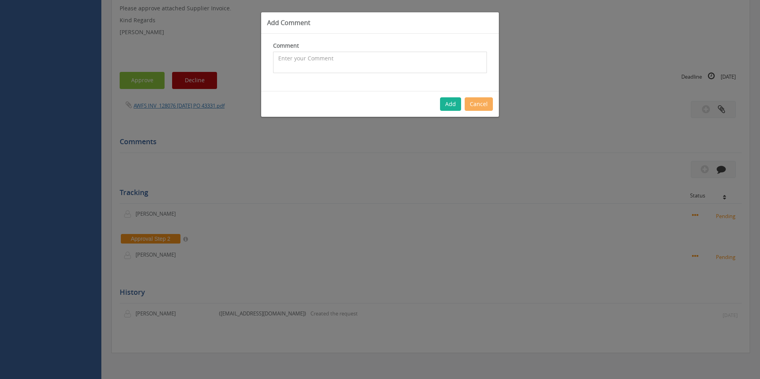
click at [312, 63] on textarea at bounding box center [380, 62] width 214 height 21
click at [277, 57] on textarea "CP $31.90 SP $45.38 - Inwards freight covered with inwards charge of $48.10 - a…" at bounding box center [380, 62] width 214 height 21
type textarea "Customer Order - 1098845 - CP $31.90 SP $45.38 - Inwards freight covered with i…"
click at [447, 106] on button "Add" at bounding box center [450, 104] width 21 height 14
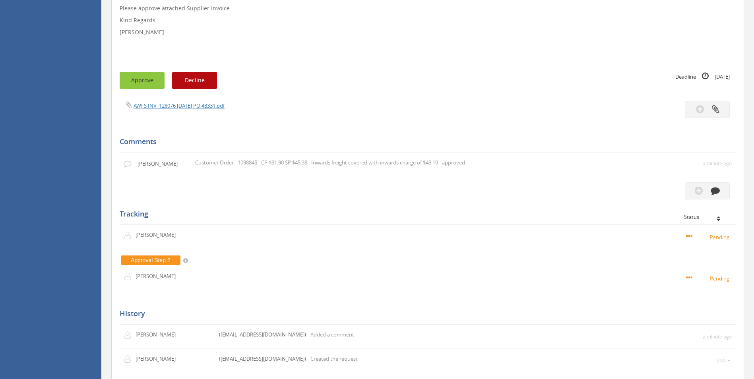
click at [134, 79] on button "Approve" at bounding box center [142, 80] width 45 height 17
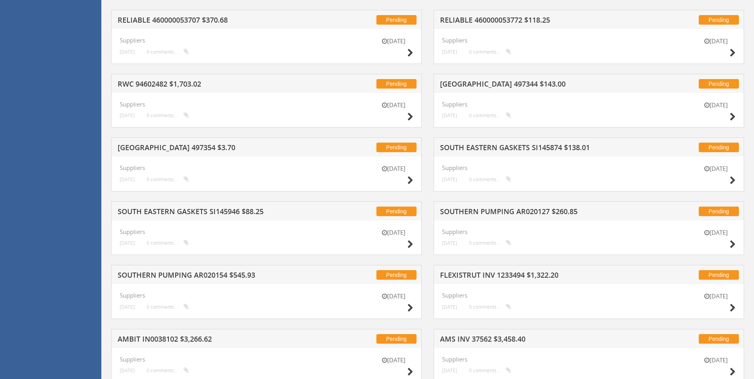
scroll to position [464, 0]
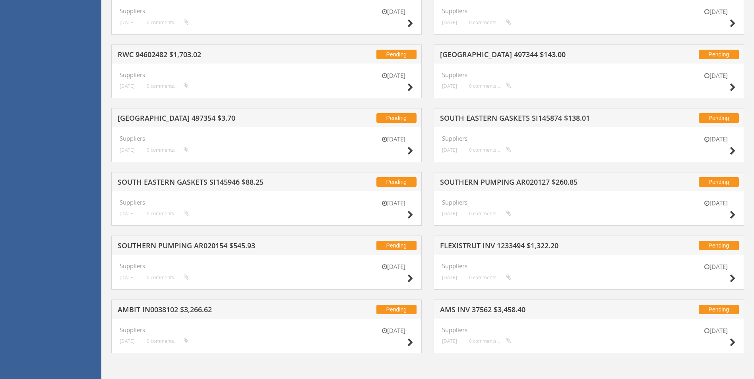
click at [502, 342] on div "[DATE]" at bounding box center [716, 338] width 40 height 23
click at [502, 342] on icon at bounding box center [732, 343] width 6 height 8
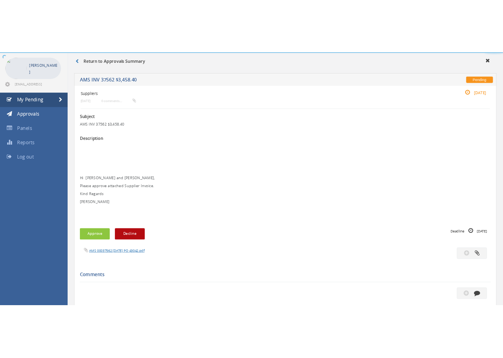
scroll to position [224, 0]
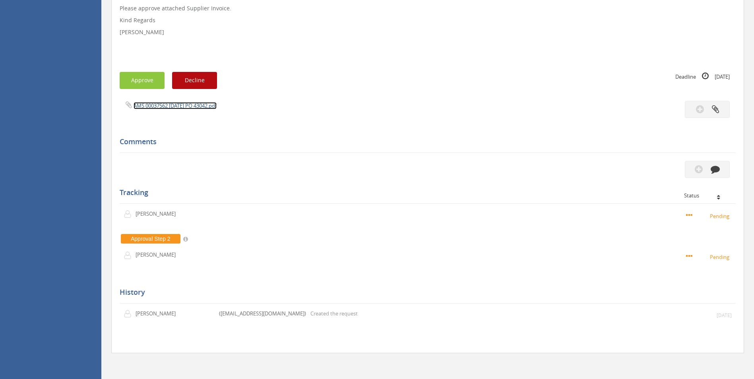
click at [206, 104] on link "AMS 00037562 [DATE] PO 43042.pdf" at bounding box center [174, 105] width 83 height 7
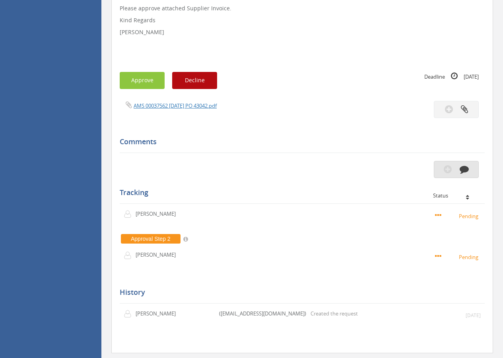
click at [471, 168] on button "button" at bounding box center [455, 169] width 45 height 17
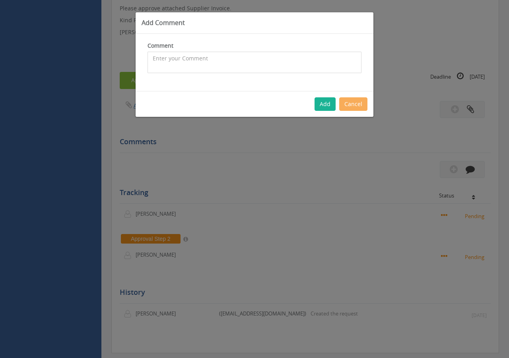
click at [268, 60] on textarea at bounding box center [254, 62] width 214 height 21
click at [283, 60] on textarea "Customer Order - HFT Calibration - approved" at bounding box center [254, 62] width 214 height 21
click at [196, 59] on textarea "Customer Order - HFT Calibration - approved" at bounding box center [254, 62] width 214 height 21
type textarea "Customer Order 1089705 - HFT Calibration - approved"
click at [322, 102] on button "Add" at bounding box center [324, 104] width 21 height 14
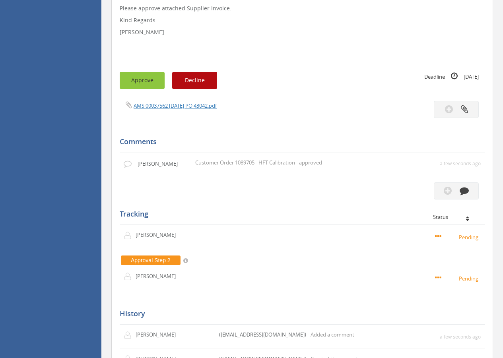
drag, startPoint x: 137, startPoint y: 82, endPoint x: 377, endPoint y: 12, distance: 250.6
click at [137, 82] on button "Approve" at bounding box center [142, 80] width 45 height 17
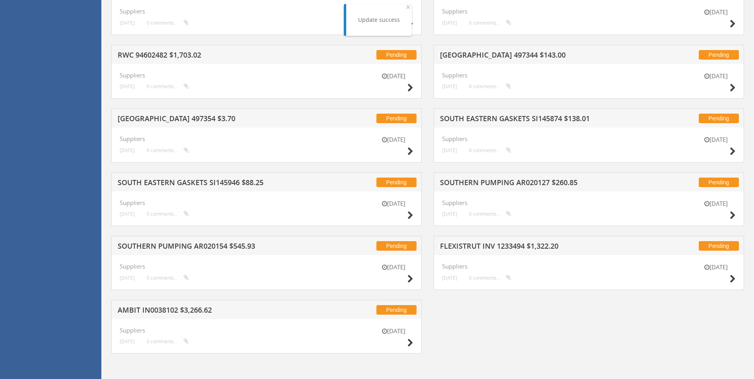
scroll to position [464, 0]
click at [406, 341] on div "[DATE]" at bounding box center [393, 338] width 40 height 23
click at [408, 342] on icon at bounding box center [410, 343] width 6 height 8
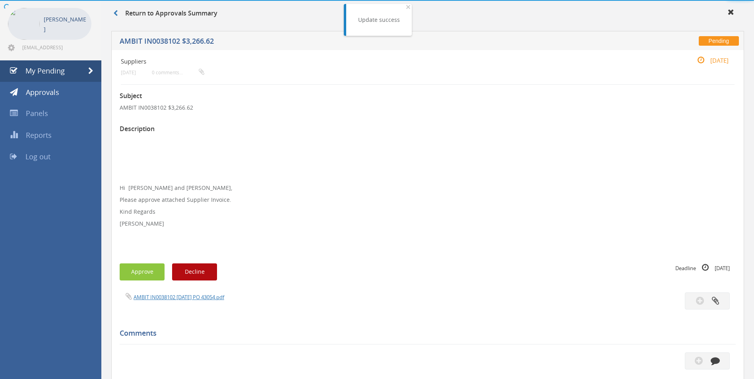
scroll to position [224, 0]
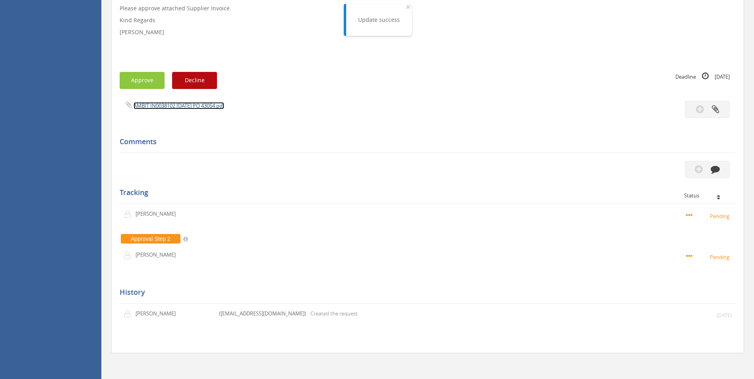
click at [190, 103] on link "AMBIT IN0038102 [DATE] PO 43054.pdf" at bounding box center [178, 105] width 91 height 7
click at [502, 171] on icon "button" at bounding box center [714, 168] width 9 height 9
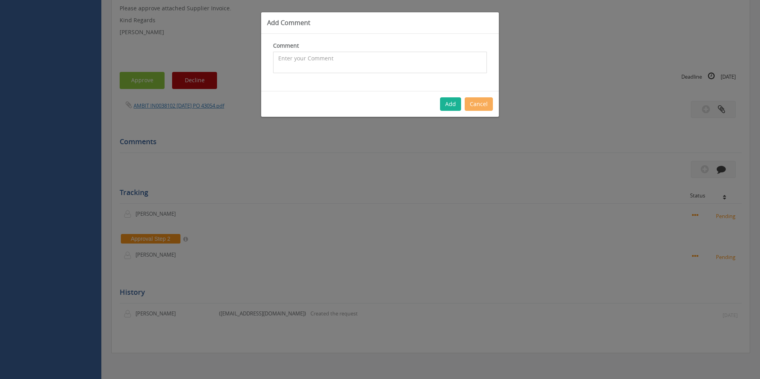
click at [378, 60] on textarea at bounding box center [380, 62] width 214 height 21
click at [277, 59] on textarea "$2,914.65 SP $4,848.97 - Inwards freight covered with inwards freight of $60 - …" at bounding box center [380, 62] width 214 height 21
type textarea "Customer Order - 1089359 - CP $2,914.65 SP $4,848.97 - Inwards freight covered …"
click at [450, 102] on button "Add" at bounding box center [450, 104] width 21 height 14
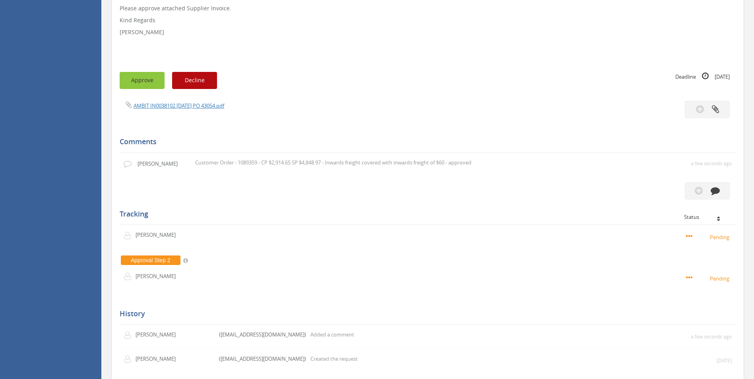
click at [137, 81] on button "Approve" at bounding box center [142, 80] width 45 height 17
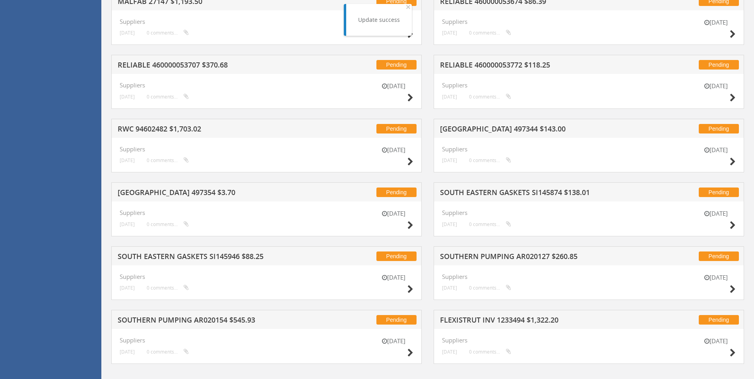
scroll to position [400, 0]
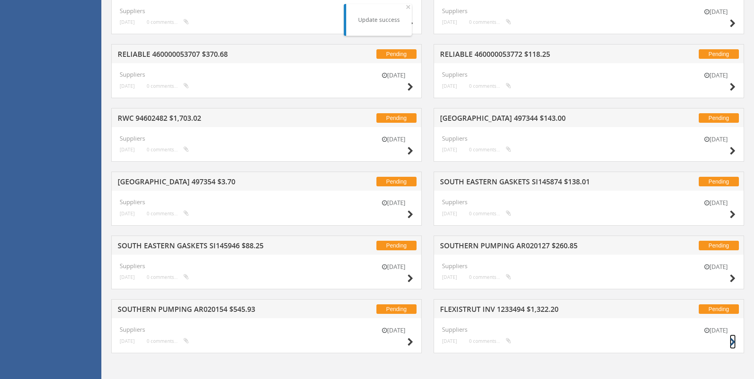
click at [502, 342] on icon at bounding box center [732, 342] width 6 height 8
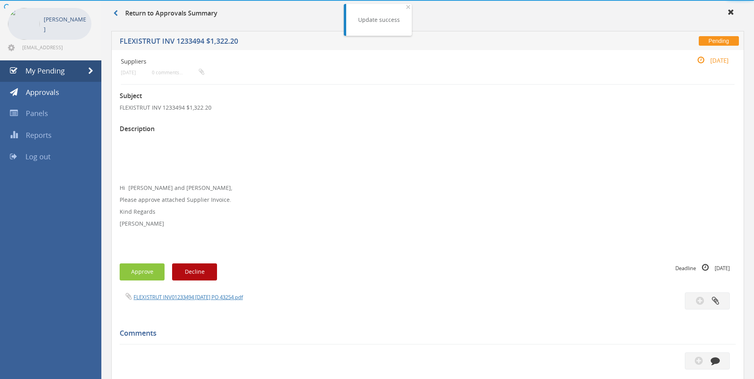
scroll to position [224, 0]
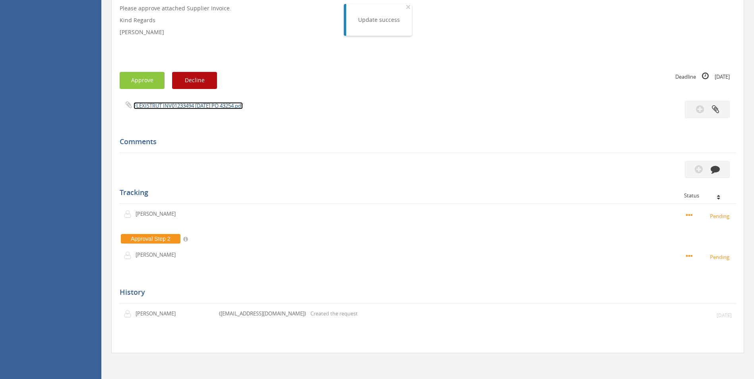
click at [197, 108] on link "FLEXISTRUT INV01233494 [DATE] PO 43254.pdf" at bounding box center [187, 105] width 109 height 7
click at [502, 169] on icon "button" at bounding box center [714, 168] width 9 height 9
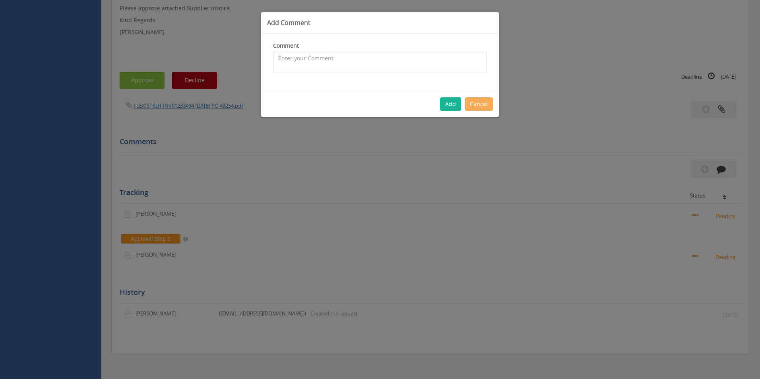
click at [337, 65] on textarea at bounding box center [380, 62] width 214 height 21
click at [277, 59] on textarea "CP $11.67 SP $15.99 - Inwards freight covered with inwards freight of $45 - app…" at bounding box center [380, 62] width 214 height 21
type textarea "Customer Order - 1092749 - CP $11.67 SP $15.99 - Inwards freight covered with i…"
click at [453, 118] on div "Add Comment Comment Customer Order - 1092749 - CP $11.67 SP $15.99 - Inwards fr…" at bounding box center [380, 189] width 760 height 379
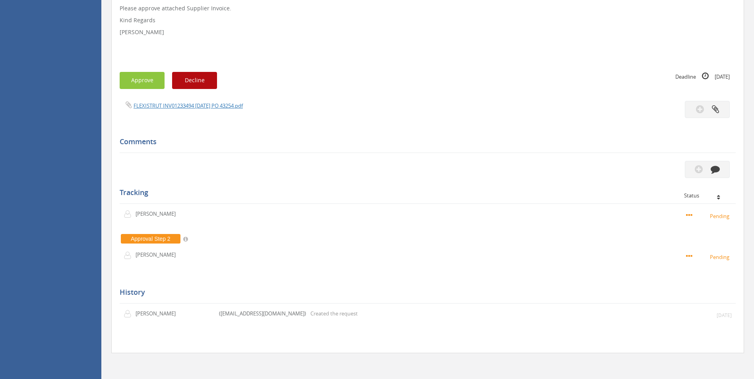
click at [451, 106] on div at bounding box center [585, 109] width 314 height 17
click at [502, 172] on button "button" at bounding box center [707, 169] width 45 height 17
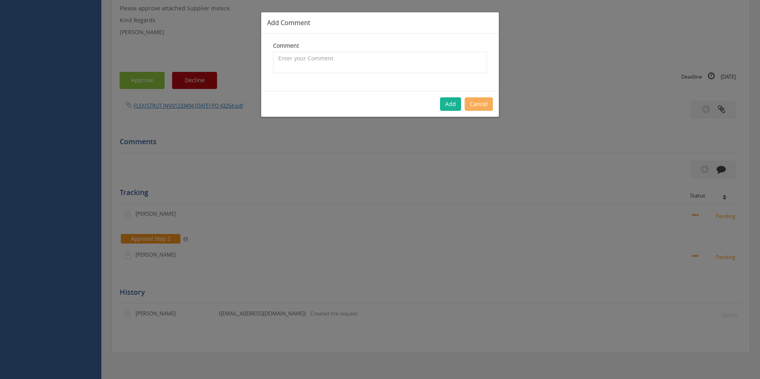
click at [332, 76] on div "Comment The comment is required." at bounding box center [380, 62] width 238 height 57
click at [288, 60] on textarea at bounding box center [380, 62] width 214 height 21
click at [368, 66] on textarea "Customer Order - 1092749 - CP $" at bounding box center [380, 62] width 214 height 21
type textarea "Customer Order - 1092749 - CP $11.67 SP $15.99 - Inwards freight covered with i…"
click at [457, 108] on button "Add" at bounding box center [450, 104] width 21 height 14
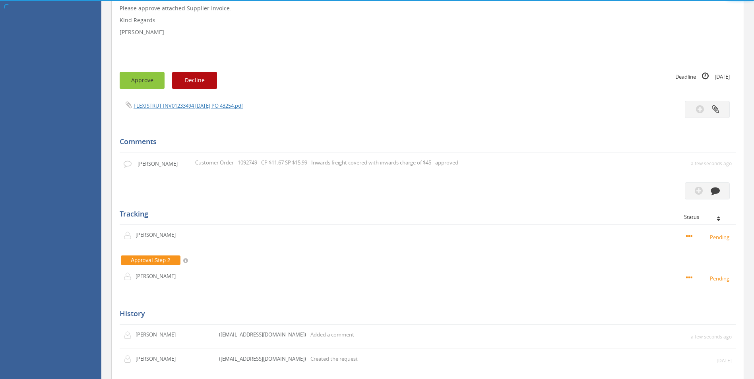
click at [148, 81] on button "Approve" at bounding box center [142, 80] width 45 height 17
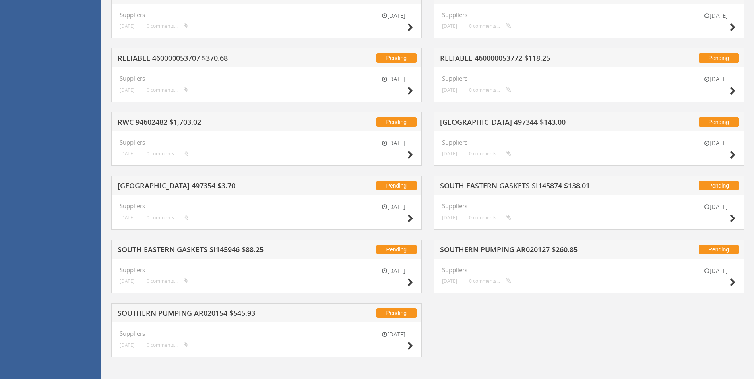
scroll to position [400, 0]
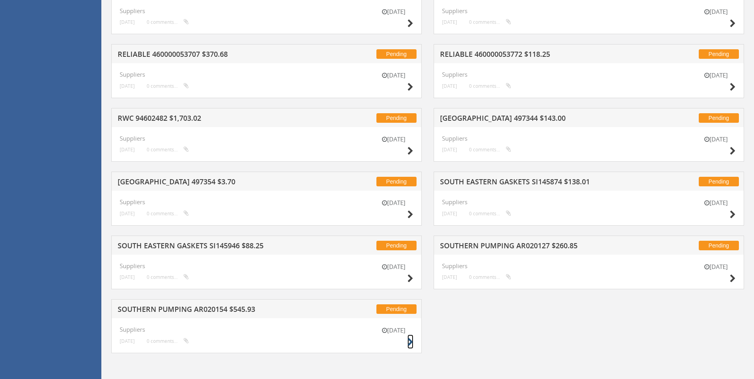
click at [407, 344] on icon at bounding box center [410, 342] width 6 height 8
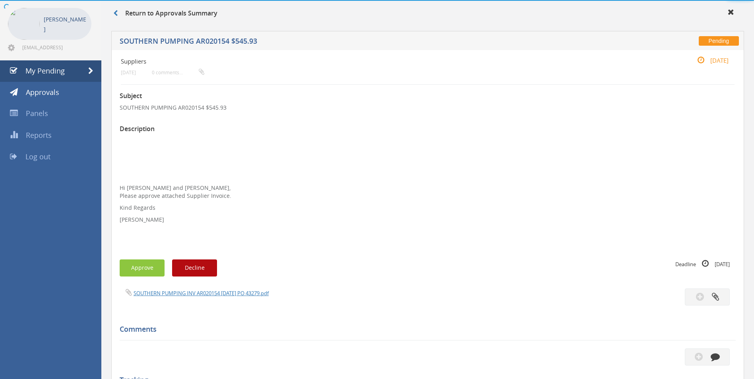
scroll to position [220, 0]
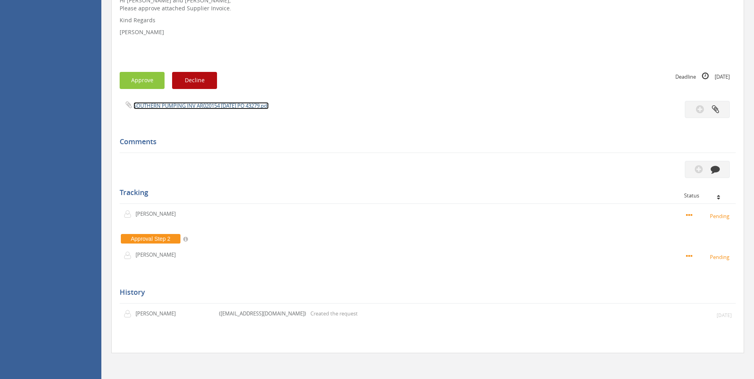
click at [218, 106] on link "SOUTHERN PUMPING INV AR020154 [DATE] PO 43279.pdf" at bounding box center [200, 105] width 135 height 7
click at [502, 169] on icon "button" at bounding box center [714, 168] width 9 height 9
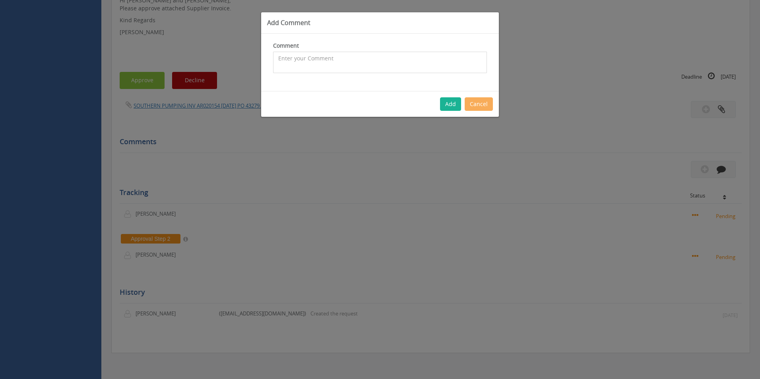
click at [388, 70] on textarea at bounding box center [380, 62] width 214 height 21
type textarea "Stock - approved"
click at [449, 97] on div "Add Cancel" at bounding box center [380, 104] width 238 height 26
click at [449, 104] on button "Add" at bounding box center [450, 104] width 21 height 14
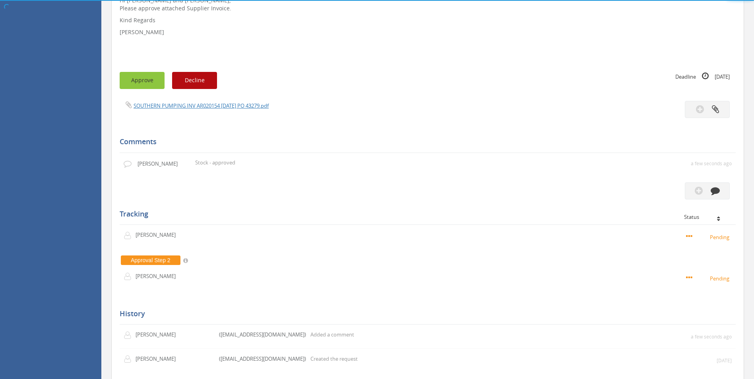
click at [137, 81] on button "Approve" at bounding box center [142, 80] width 45 height 17
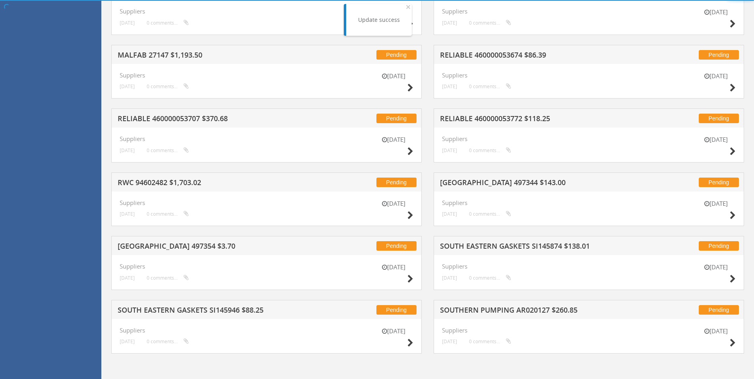
scroll to position [336, 0]
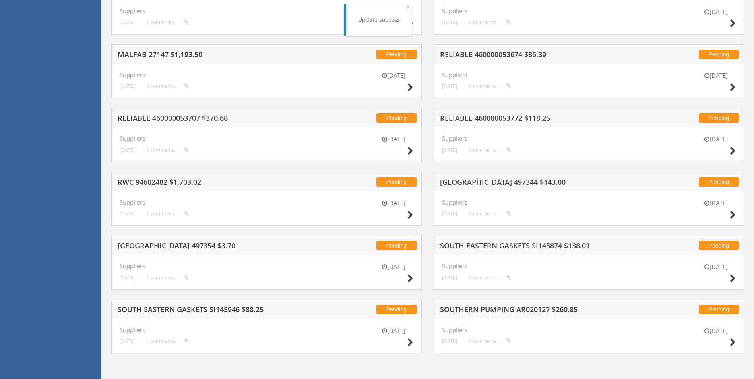
click at [502, 344] on div "[DATE]" at bounding box center [716, 338] width 40 height 23
click at [502, 344] on icon at bounding box center [732, 343] width 6 height 8
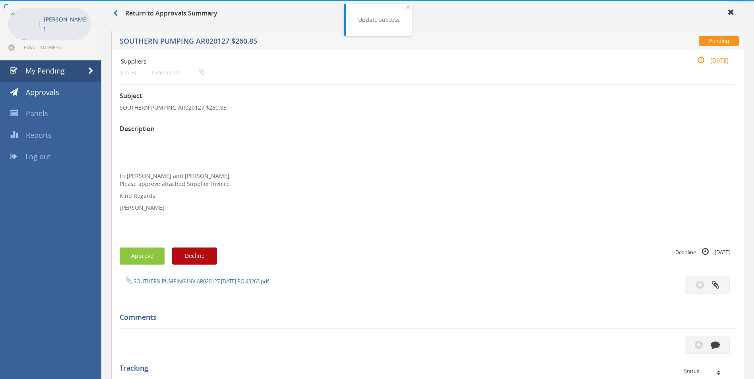
scroll to position [208, 0]
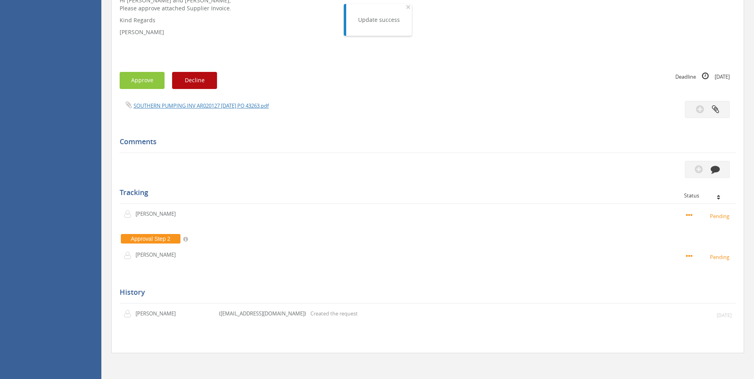
click at [245, 110] on div "SOUTHERN PUMPING INV AR020127 [DATE] PO 43263.pdf" at bounding box center [428, 109] width 628 height 17
click at [245, 108] on link "SOUTHERN PUMPING INV AR020127 [DATE] PO 43263.pdf" at bounding box center [200, 105] width 135 height 7
click at [502, 170] on button "button" at bounding box center [707, 169] width 45 height 17
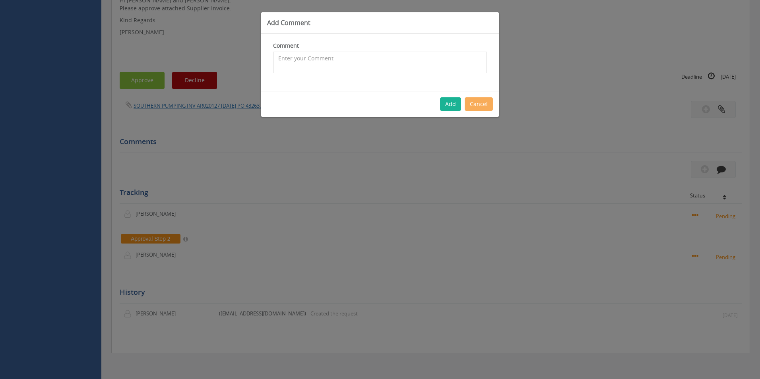
click at [360, 66] on textarea at bounding box center [380, 62] width 214 height 21
click at [296, 56] on textarea "CP $202.14 SP $282.90 - Inwards freight covered with inwards charge of $45.50 -…" at bounding box center [380, 62] width 214 height 21
type textarea "Customer Order - 1097392 - CP $202.14 SP $282.90 - Inwards freight covered with…"
click at [454, 101] on button "Add" at bounding box center [450, 104] width 21 height 14
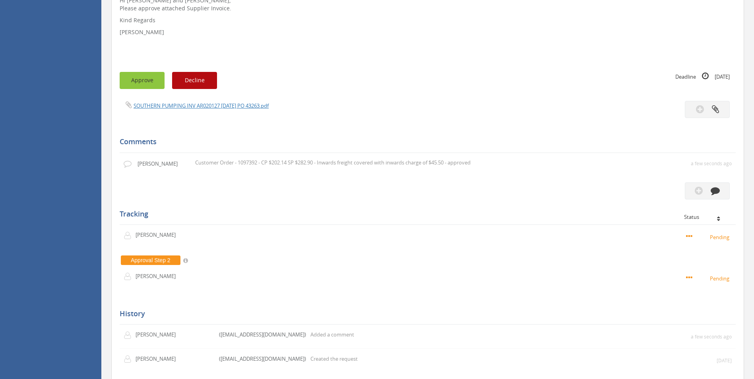
click at [149, 83] on button "Approve" at bounding box center [142, 80] width 45 height 17
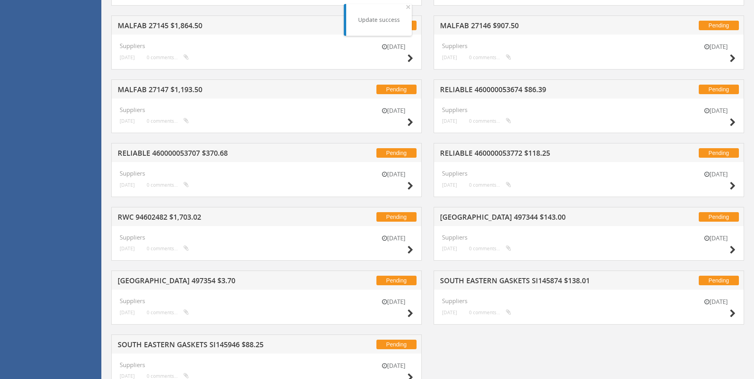
scroll to position [336, 0]
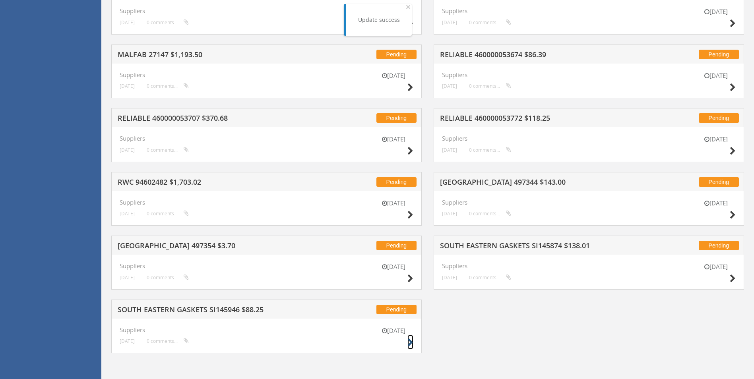
click at [410, 342] on icon at bounding box center [410, 343] width 6 height 8
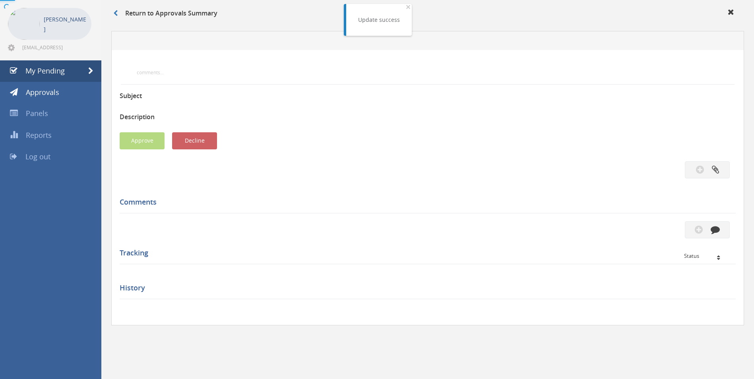
scroll to position [208, 0]
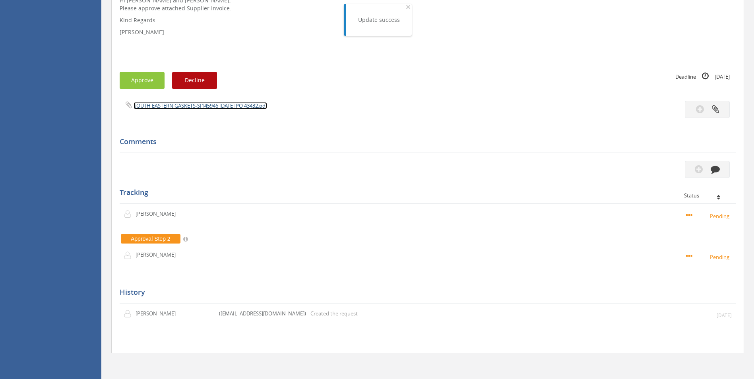
click at [242, 106] on link "SOUTH EASTERN GASKETS-SI145946 [DATE] PO 43432.pdf" at bounding box center [199, 105] width 133 height 7
click at [502, 171] on icon "button" at bounding box center [714, 168] width 9 height 9
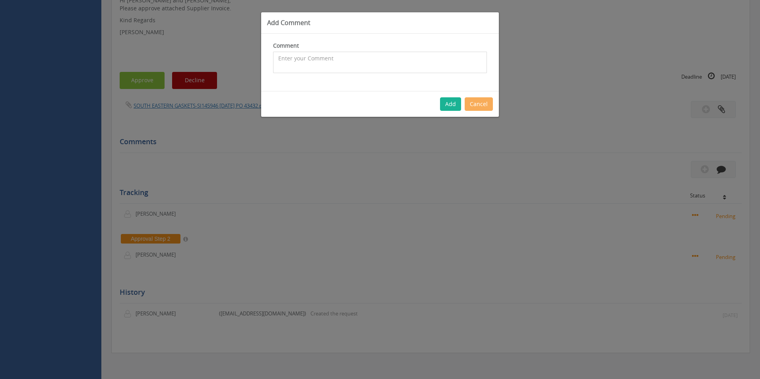
click at [385, 70] on textarea at bounding box center [380, 62] width 214 height 21
click at [290, 57] on textarea "CP $49.75 SP $78.75 - Inwards freight covered with inwards charge of $45.50 - a…" at bounding box center [380, 62] width 214 height 21
type textarea "Customer Order - 1100077 - CP $49.75 SP $78.75 - Inwards freight covered with i…"
click at [452, 100] on button "Add" at bounding box center [450, 104] width 21 height 14
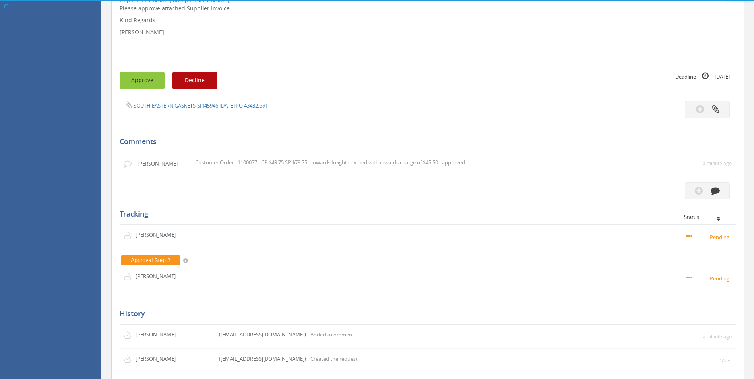
click at [141, 83] on button "Approve" at bounding box center [142, 80] width 45 height 17
